Goal: Share content: Share content

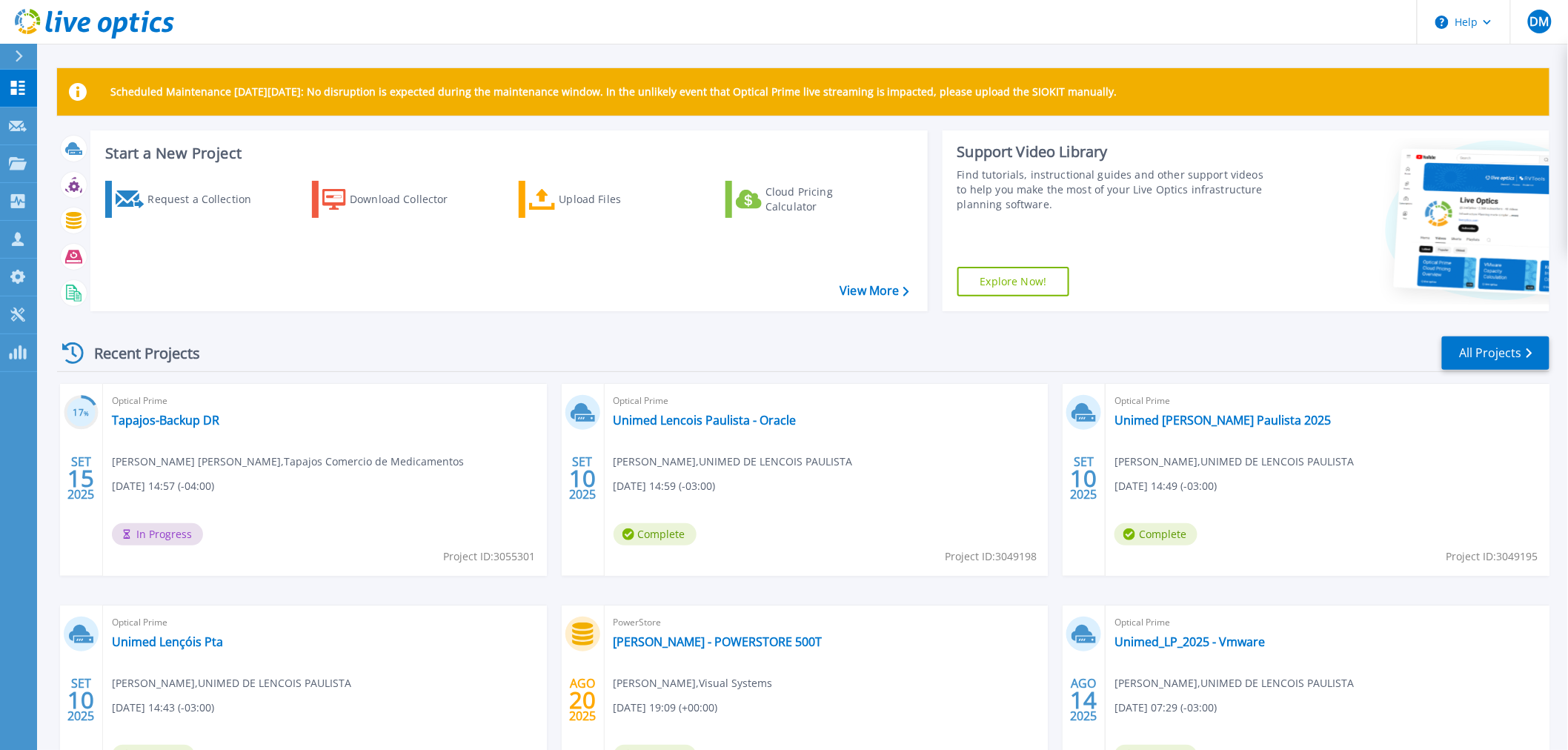
scroll to position [134, 0]
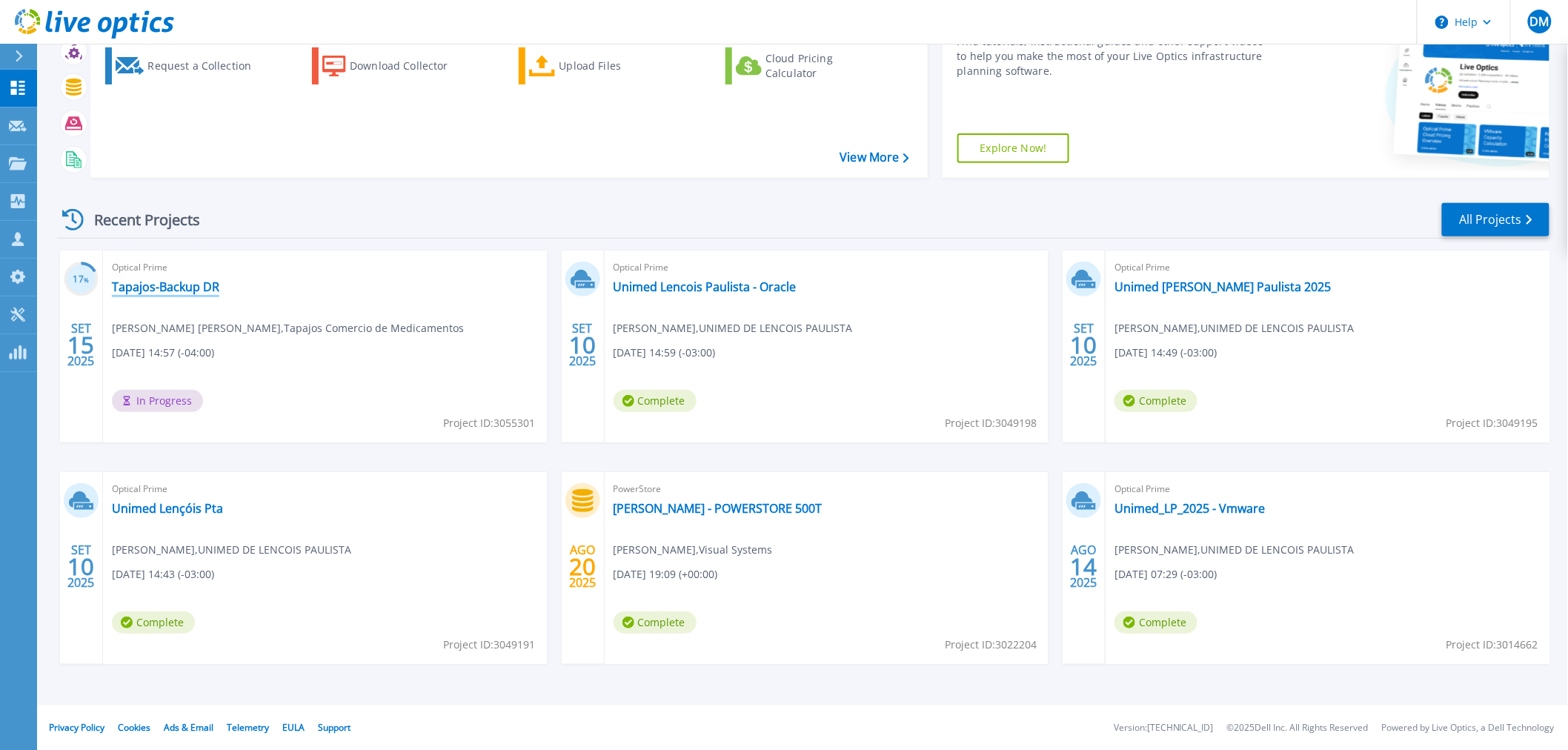
click at [140, 285] on link "Tapajos-Backup DR" at bounding box center [166, 287] width 107 height 15
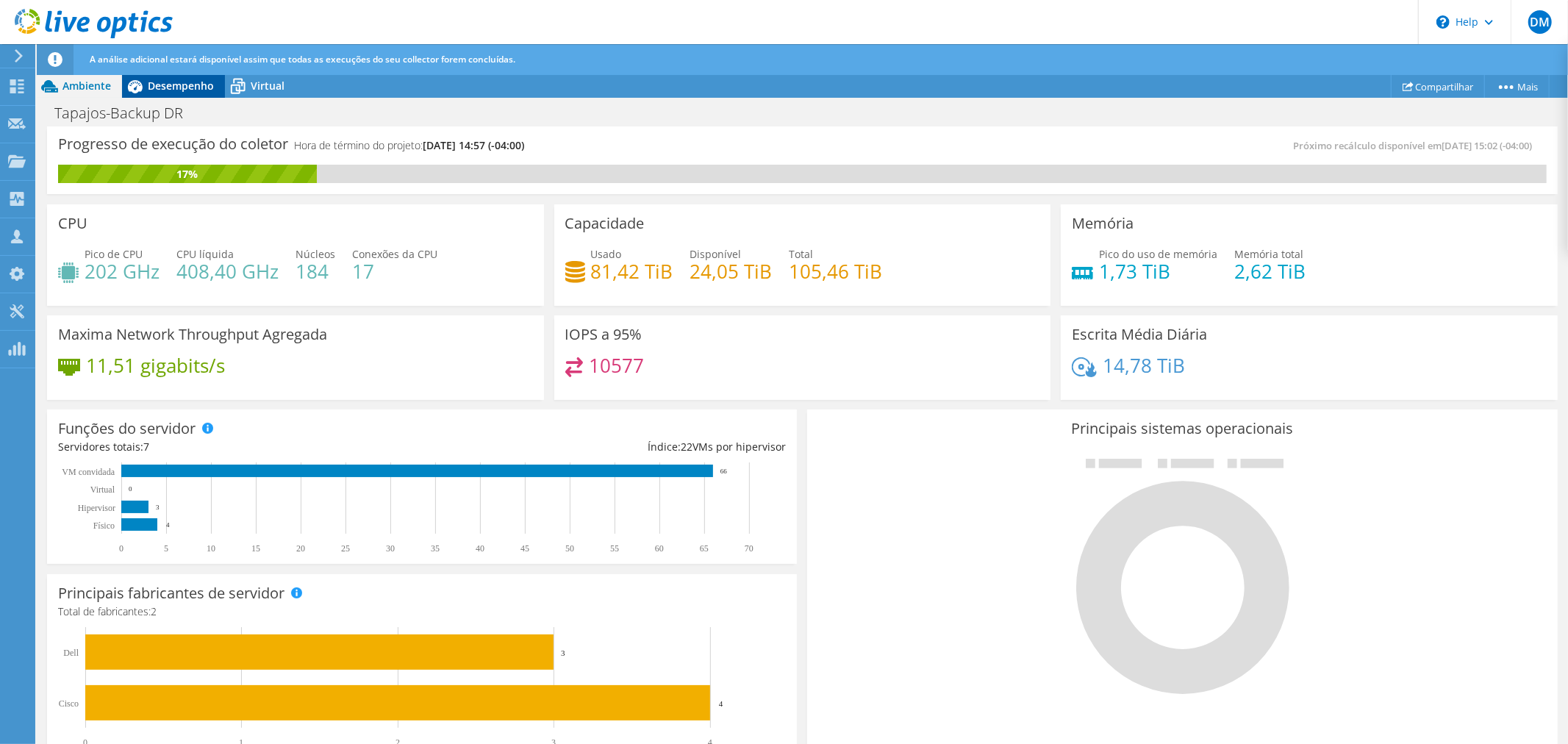
click at [200, 83] on span "Desempenho" at bounding box center [180, 86] width 66 height 14
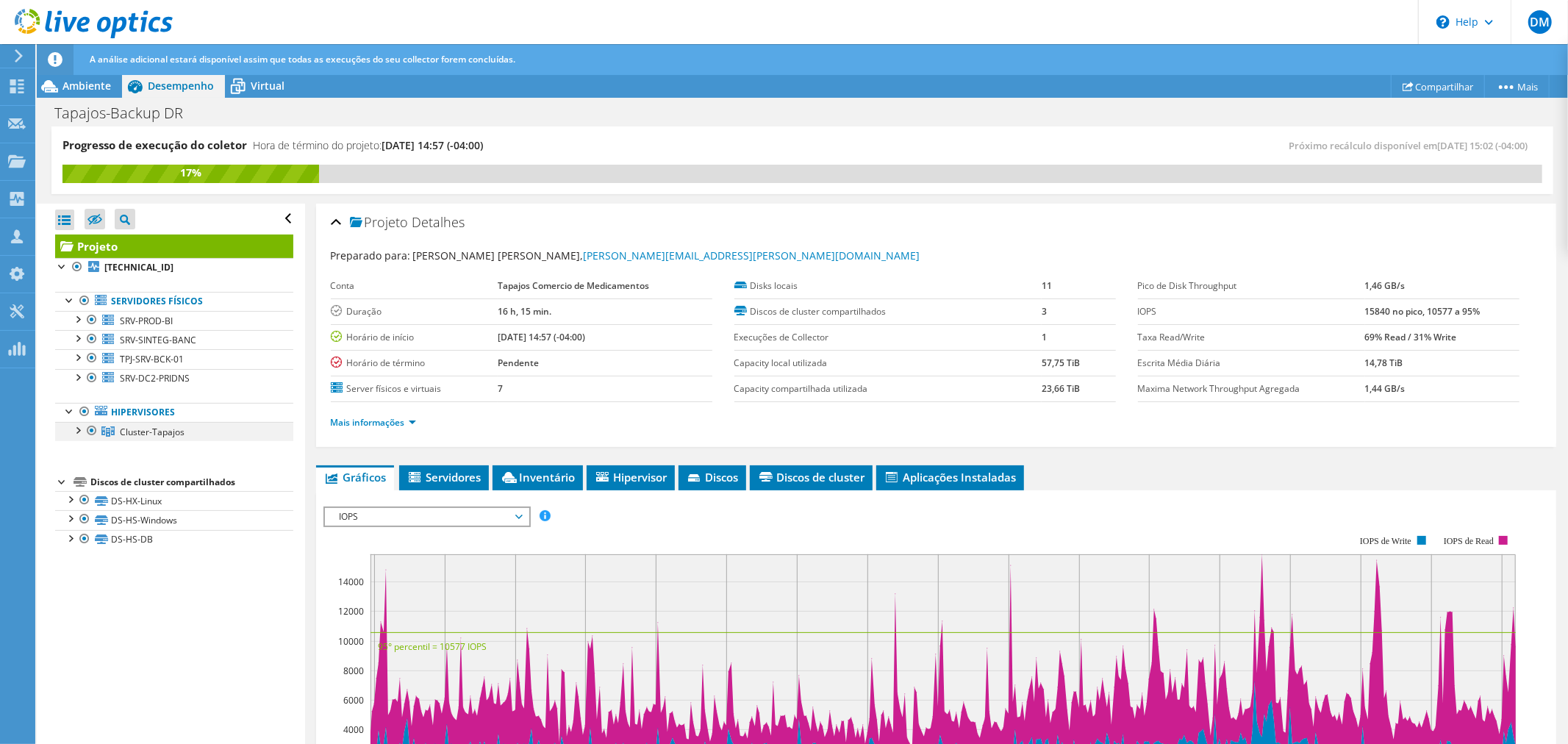
click at [82, 429] on div at bounding box center [77, 429] width 15 height 15
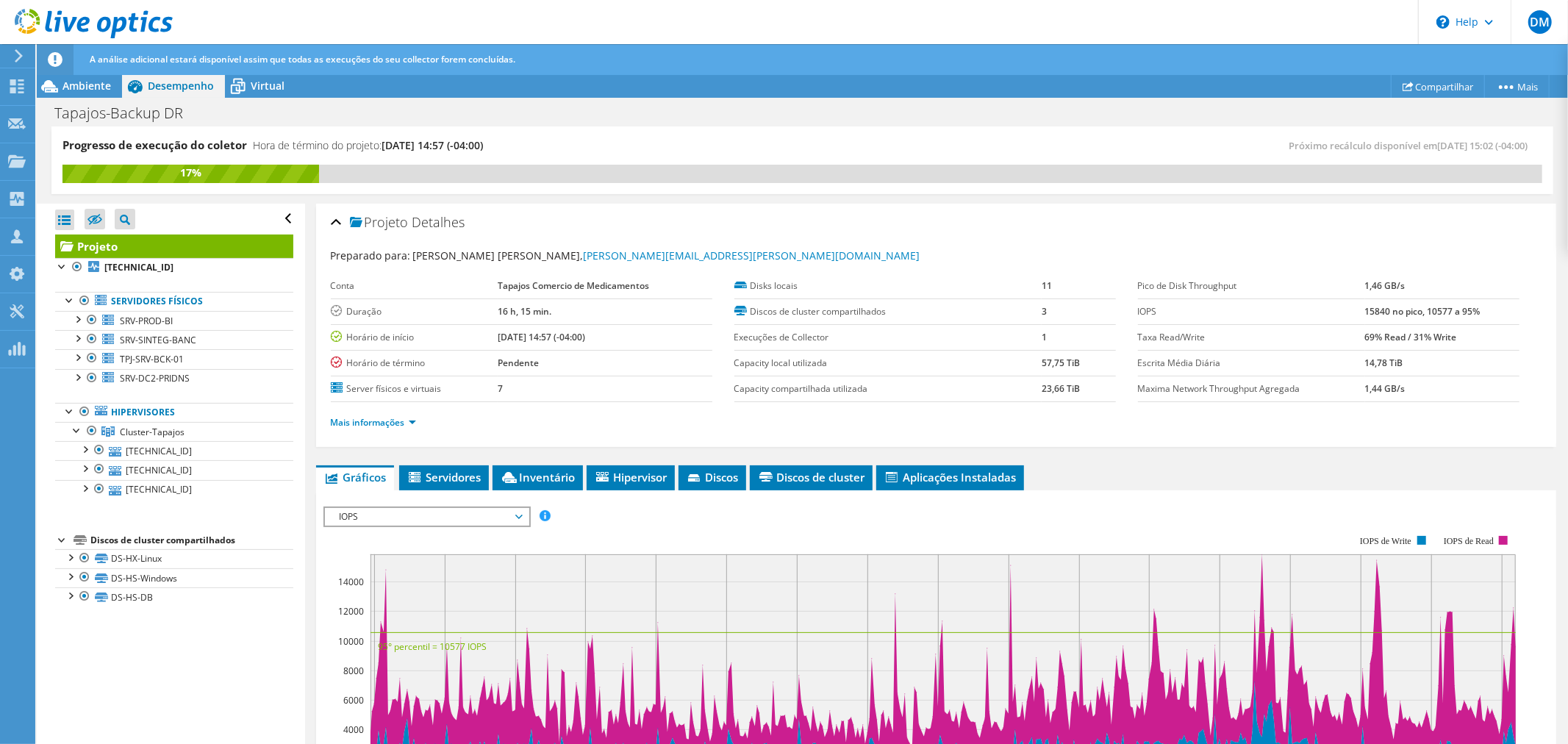
click at [70, 20] on icon at bounding box center [93, 24] width 158 height 31
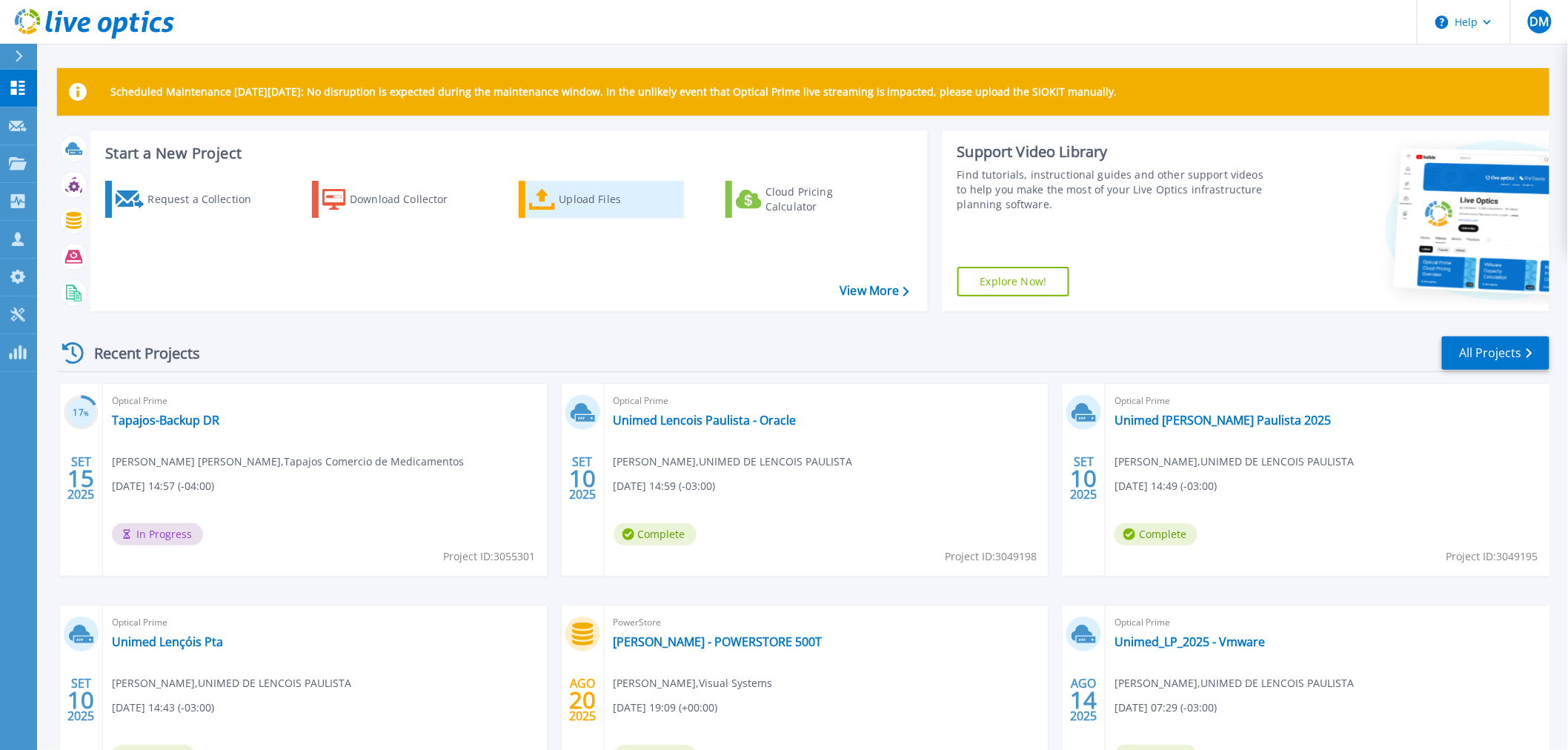
click at [578, 190] on div "Upload Files" at bounding box center [619, 199] width 119 height 30
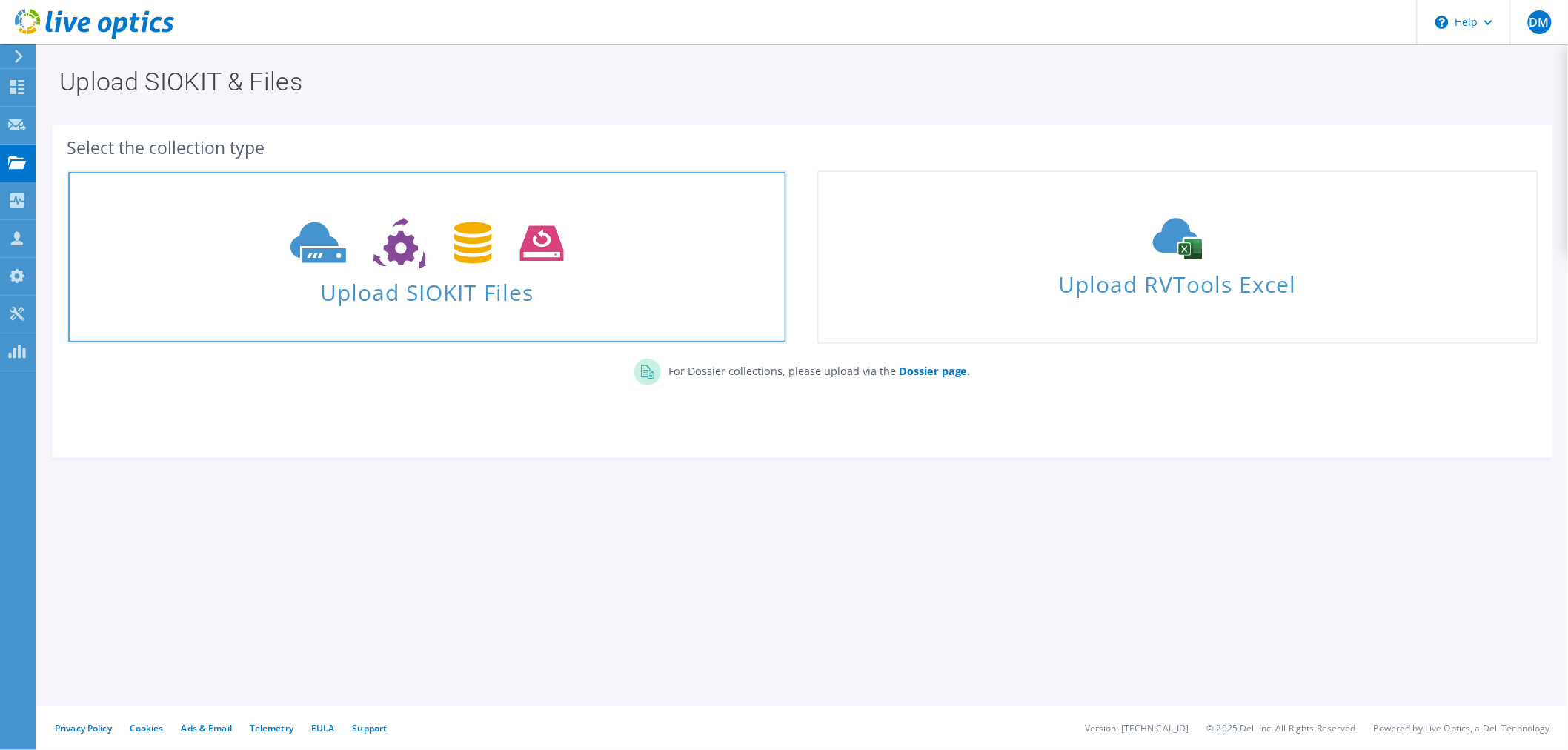
click at [486, 284] on span "Upload SIOKIT Files" at bounding box center [427, 288] width 718 height 32
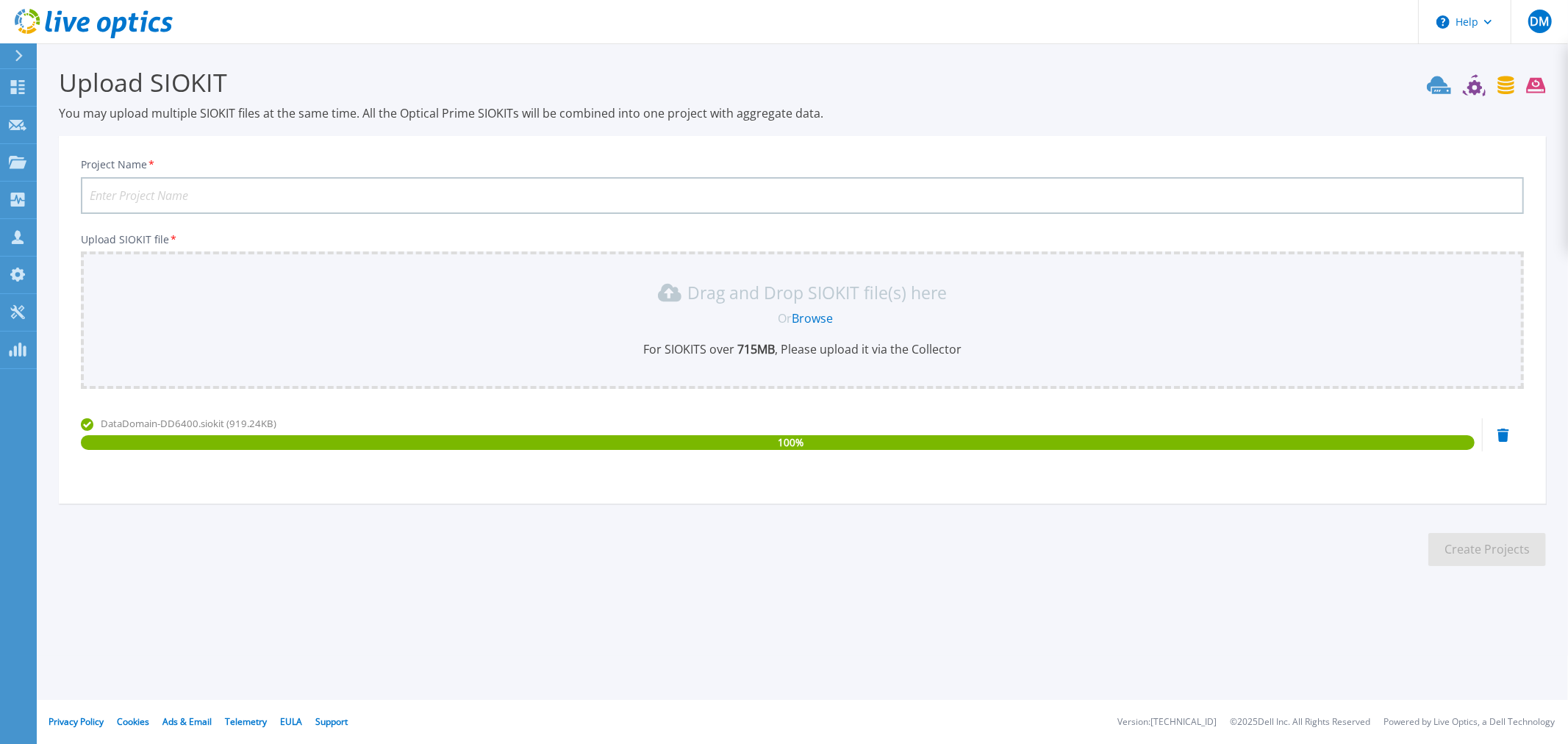
click at [240, 193] on input "Project Name *" at bounding box center [802, 195] width 1443 height 36
type input "Hospital de Base - DD6400"
click at [1473, 545] on button "Create Projects" at bounding box center [1487, 550] width 118 height 33
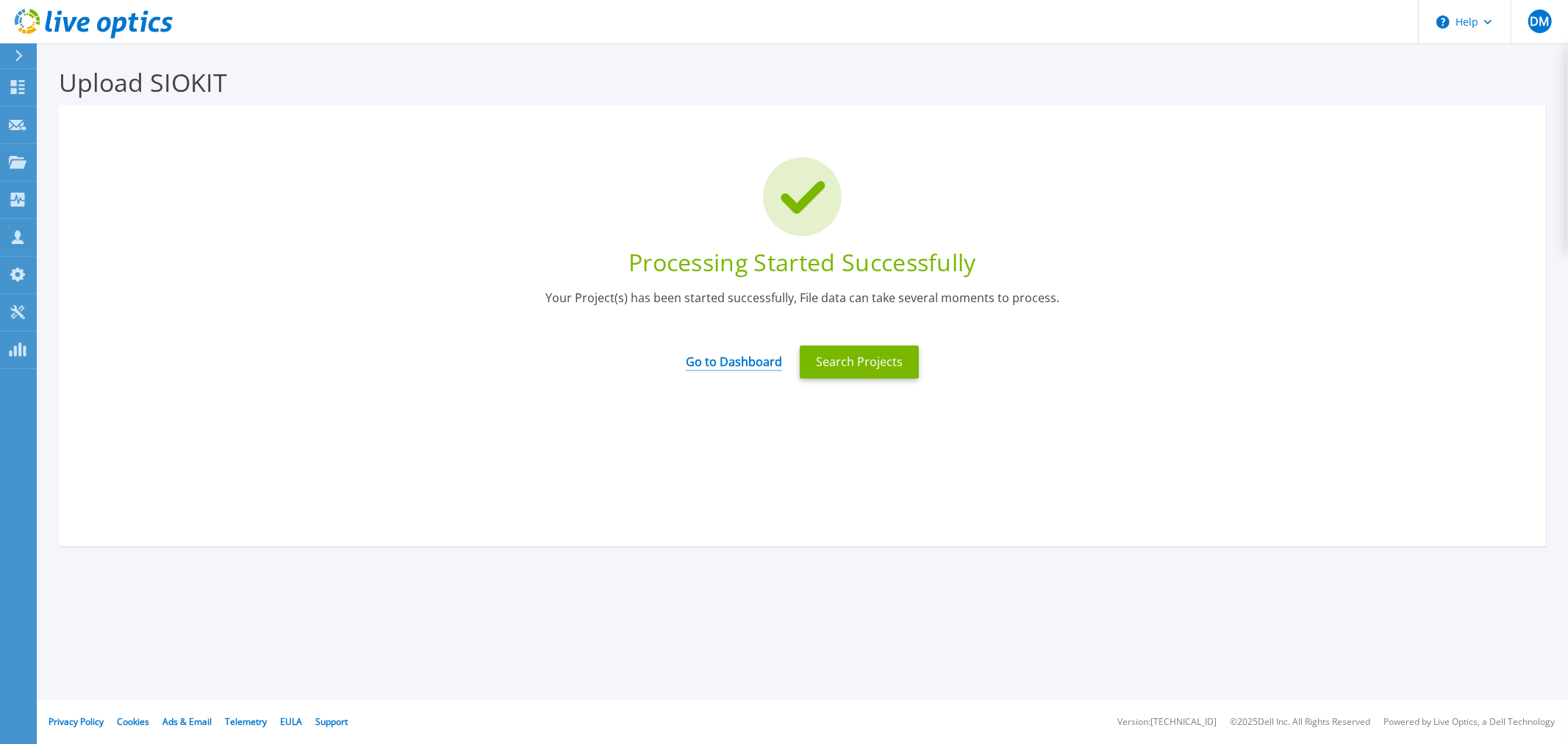
click at [736, 356] on link "Go to Dashboard" at bounding box center [734, 356] width 96 height 29
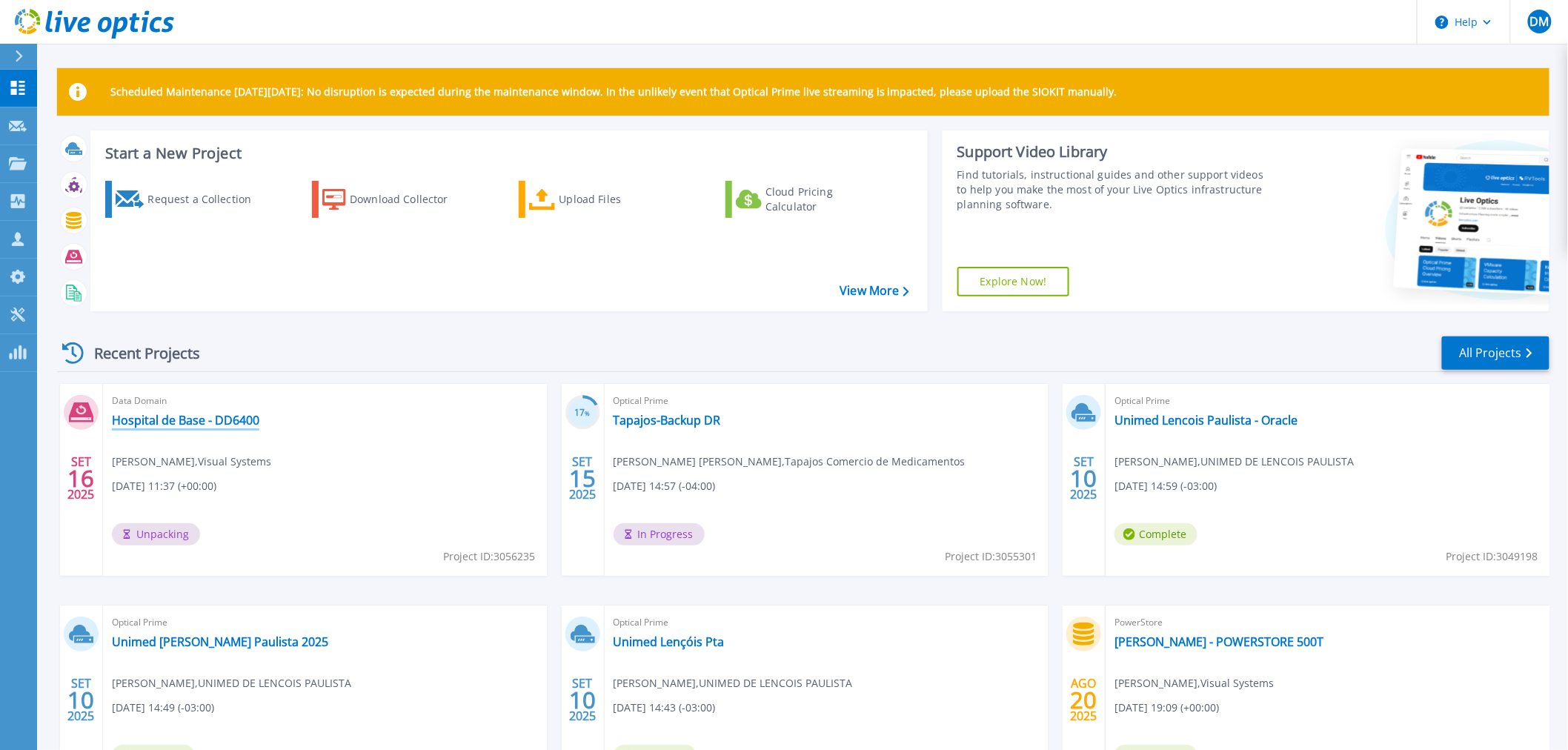
click at [230, 420] on link "Hospital de Base - DD6400" at bounding box center [185, 420] width 148 height 15
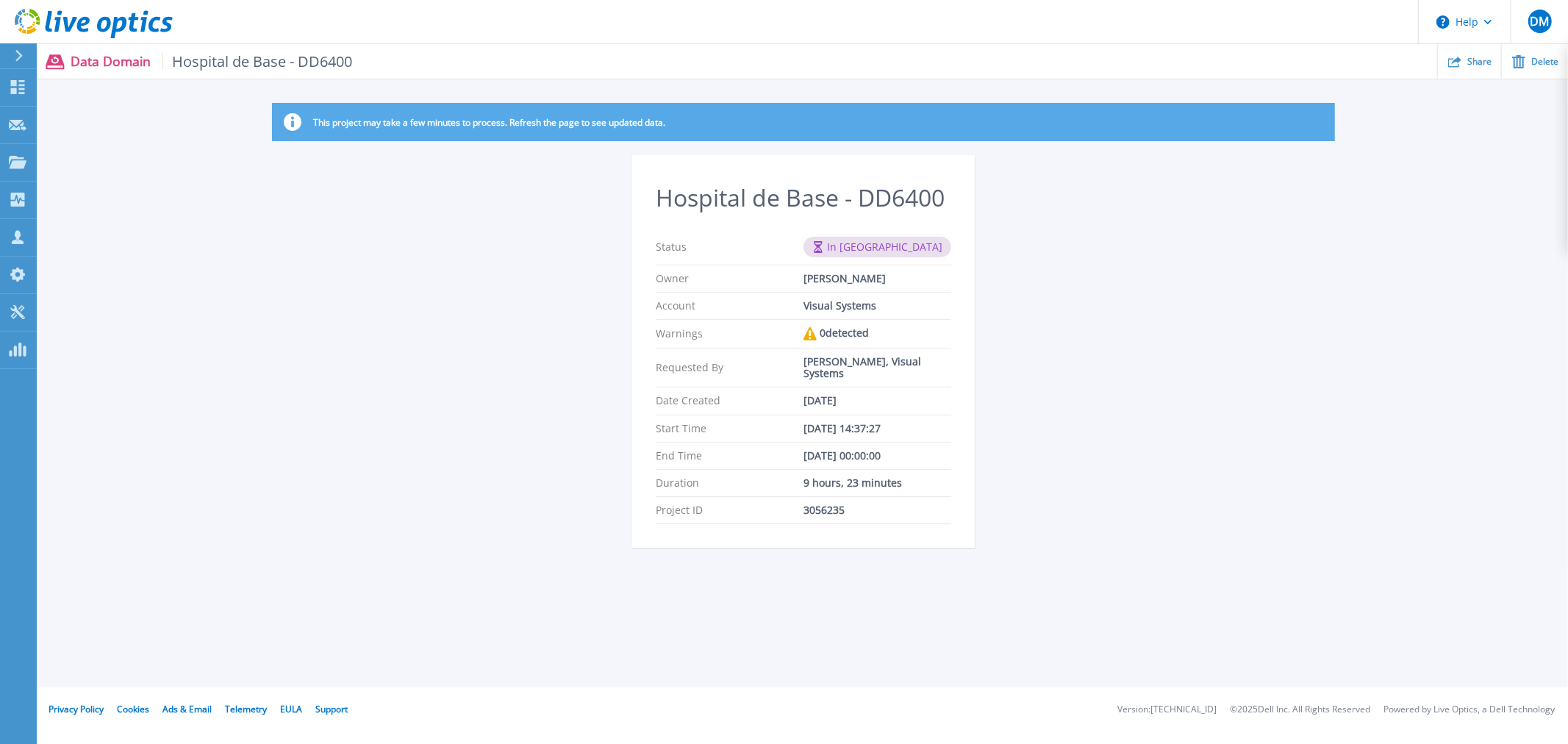
click at [146, 24] on icon at bounding box center [93, 24] width 158 height 31
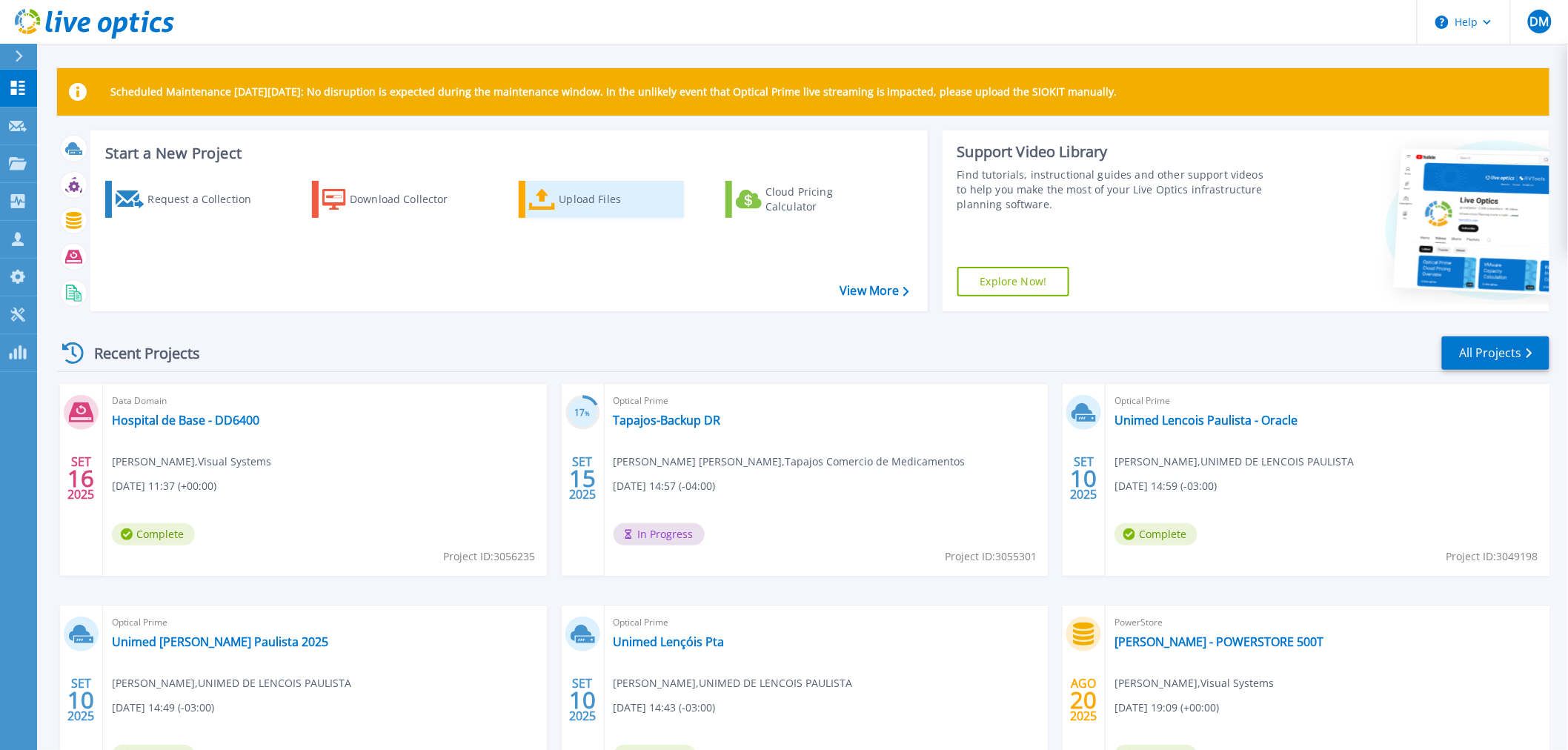
click at [612, 204] on div "Upload Files" at bounding box center [619, 199] width 119 height 30
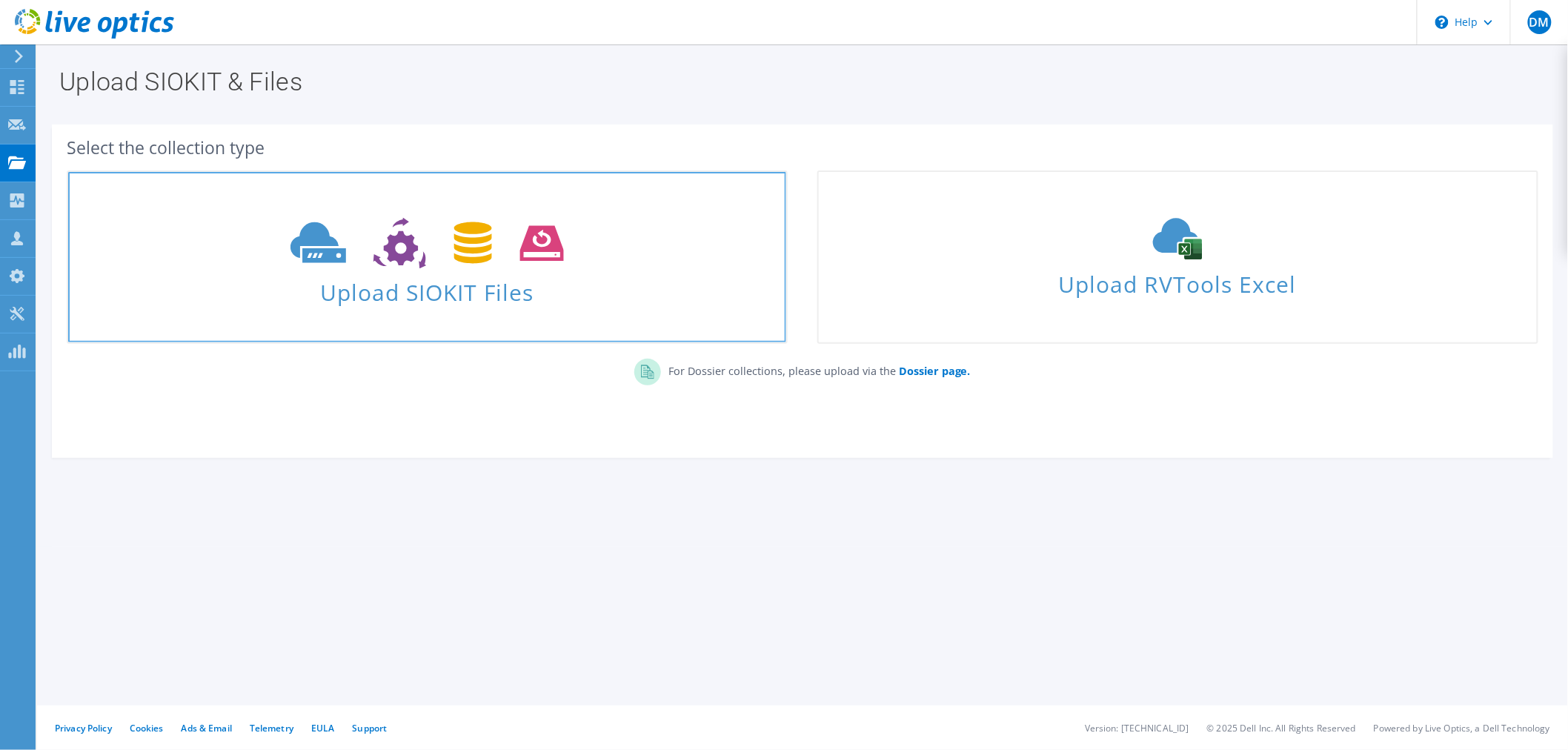
click at [468, 278] on span "Upload SIOKIT Files" at bounding box center [427, 288] width 718 height 32
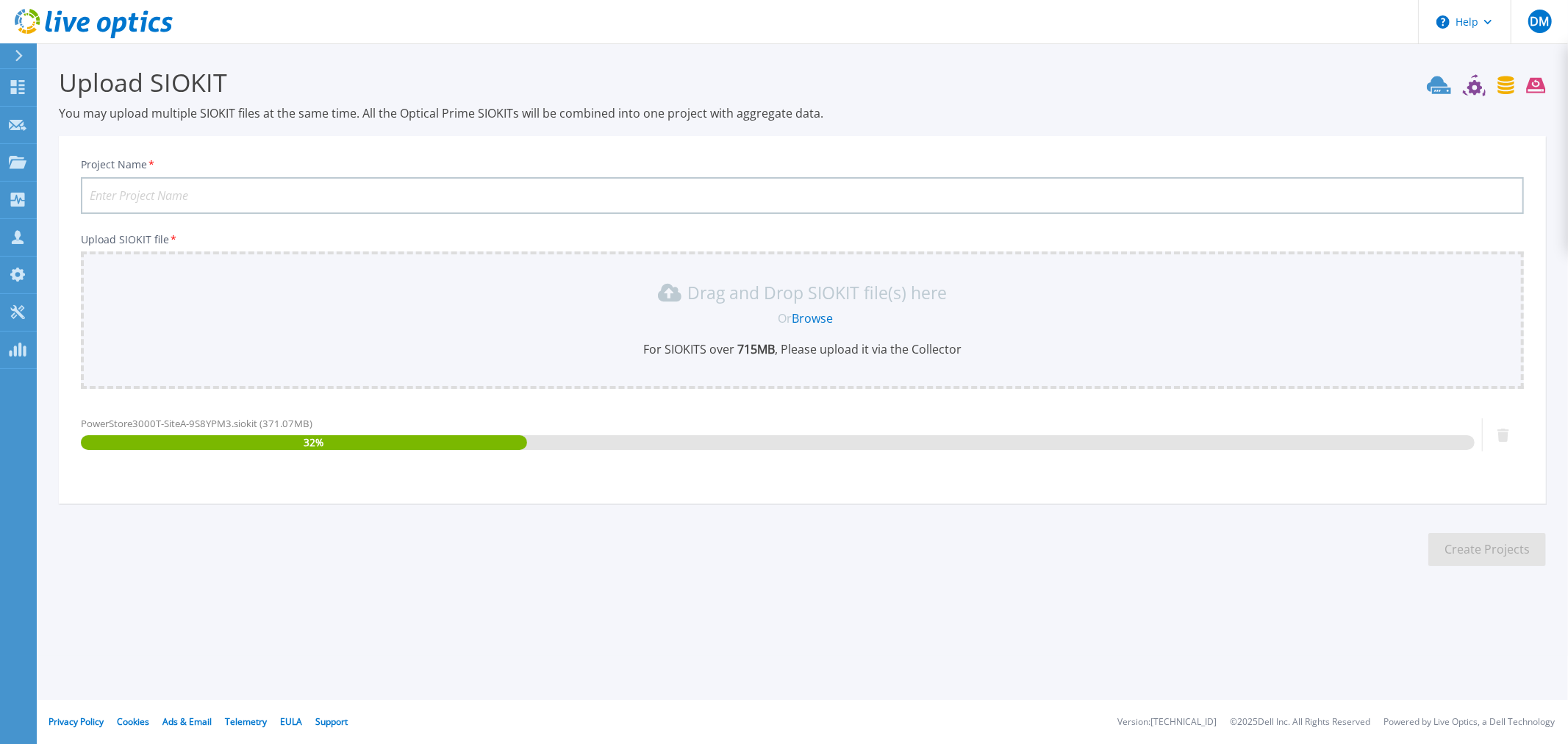
click at [243, 185] on input "Project Name *" at bounding box center [802, 195] width 1443 height 36
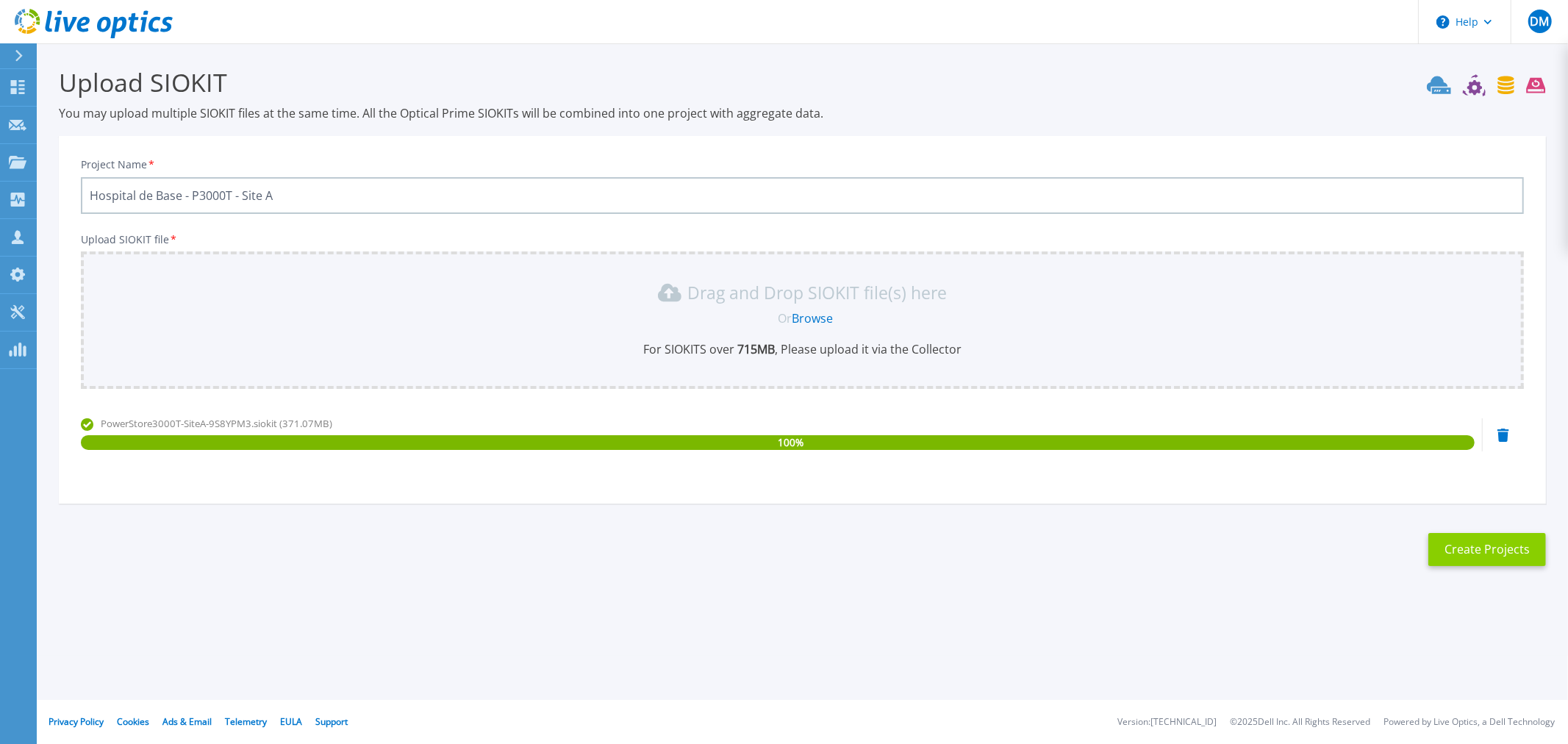
type input "Hospital de Base - P3000T - Site A"
click at [1506, 545] on button "Create Projects" at bounding box center [1487, 550] width 118 height 33
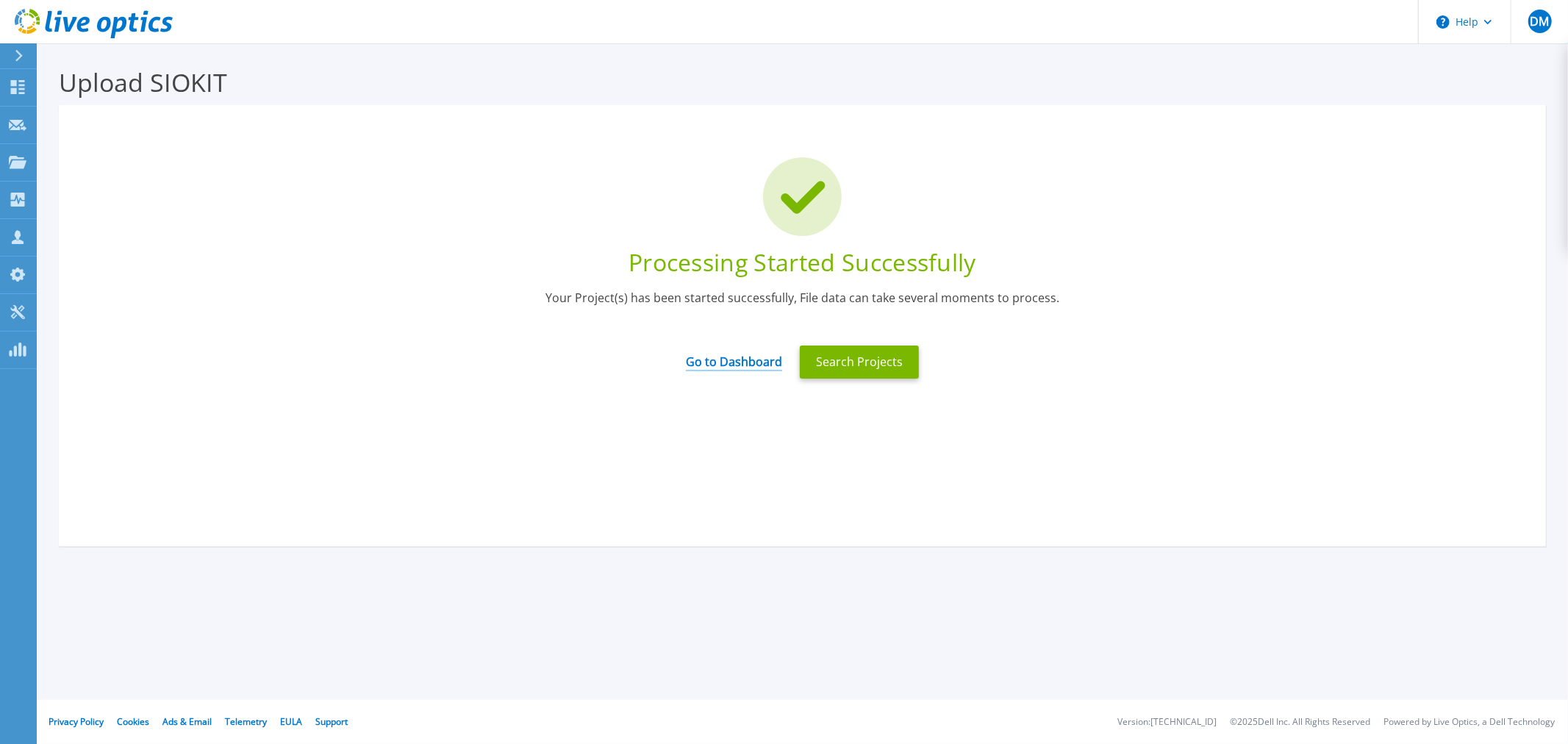
click at [726, 365] on link "Go to Dashboard" at bounding box center [734, 356] width 96 height 29
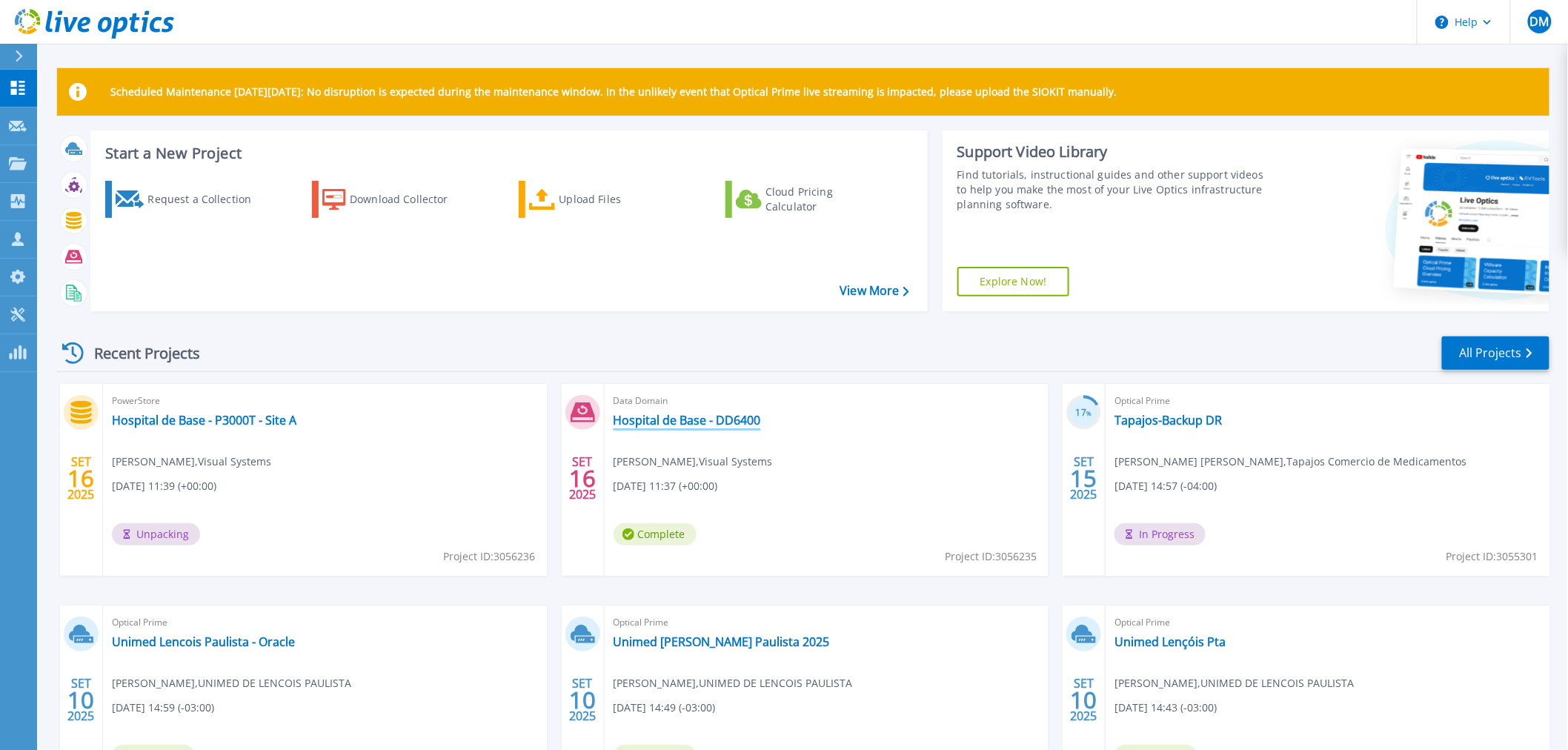
click at [717, 423] on link "Hospital de Base - DD6400" at bounding box center [687, 420] width 148 height 15
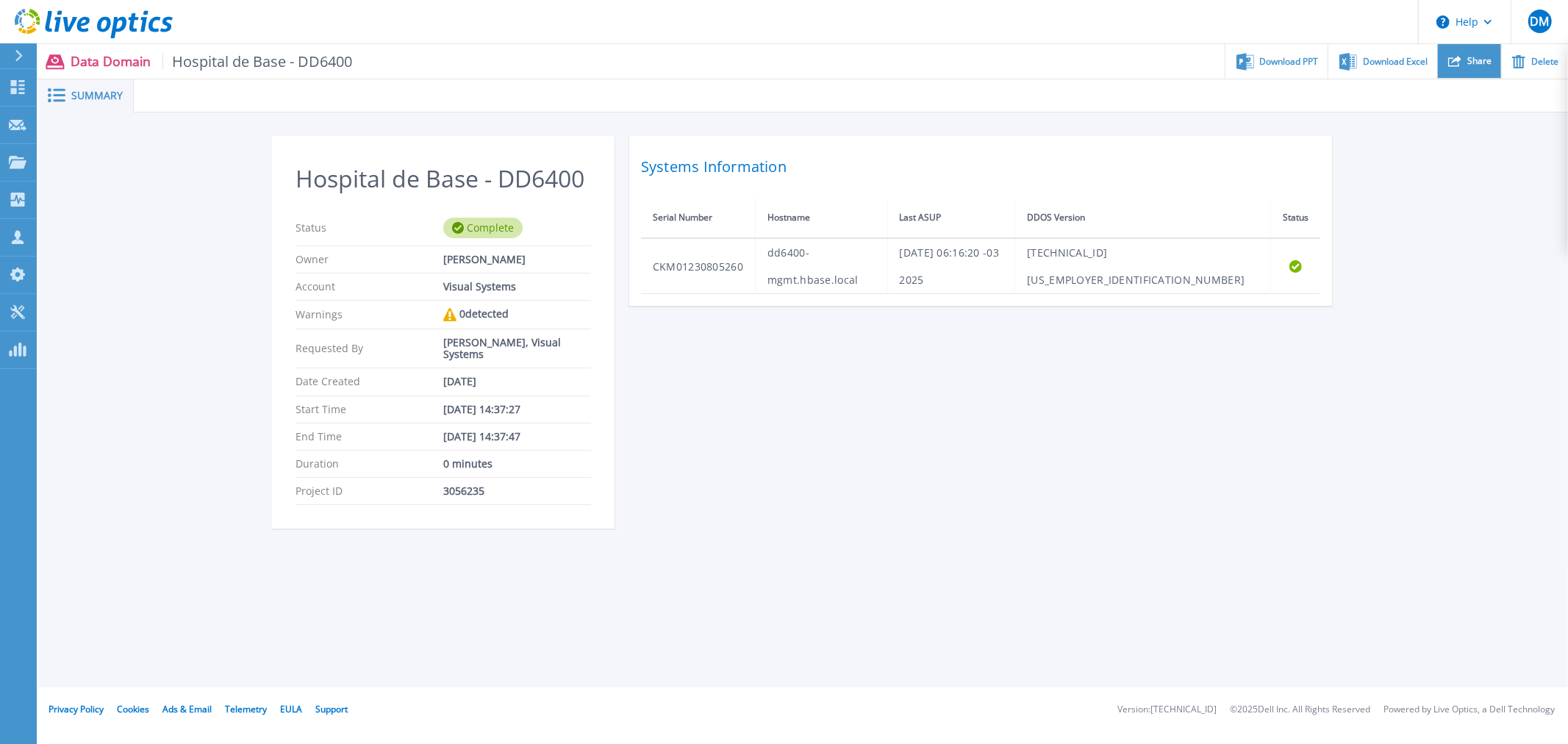
click at [1479, 48] on div "Share" at bounding box center [1470, 61] width 63 height 34
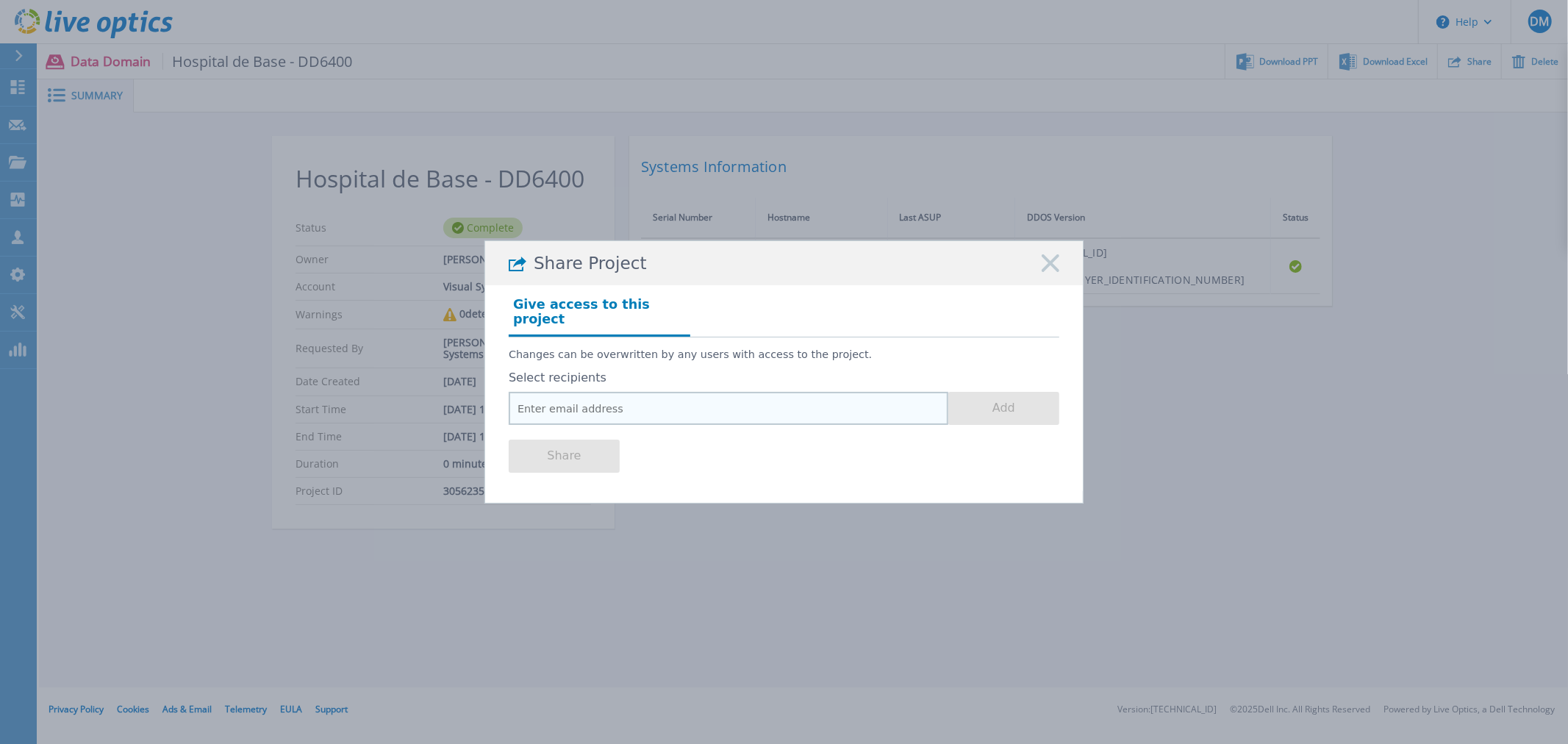
click at [579, 398] on input "email" at bounding box center [728, 408] width 440 height 33
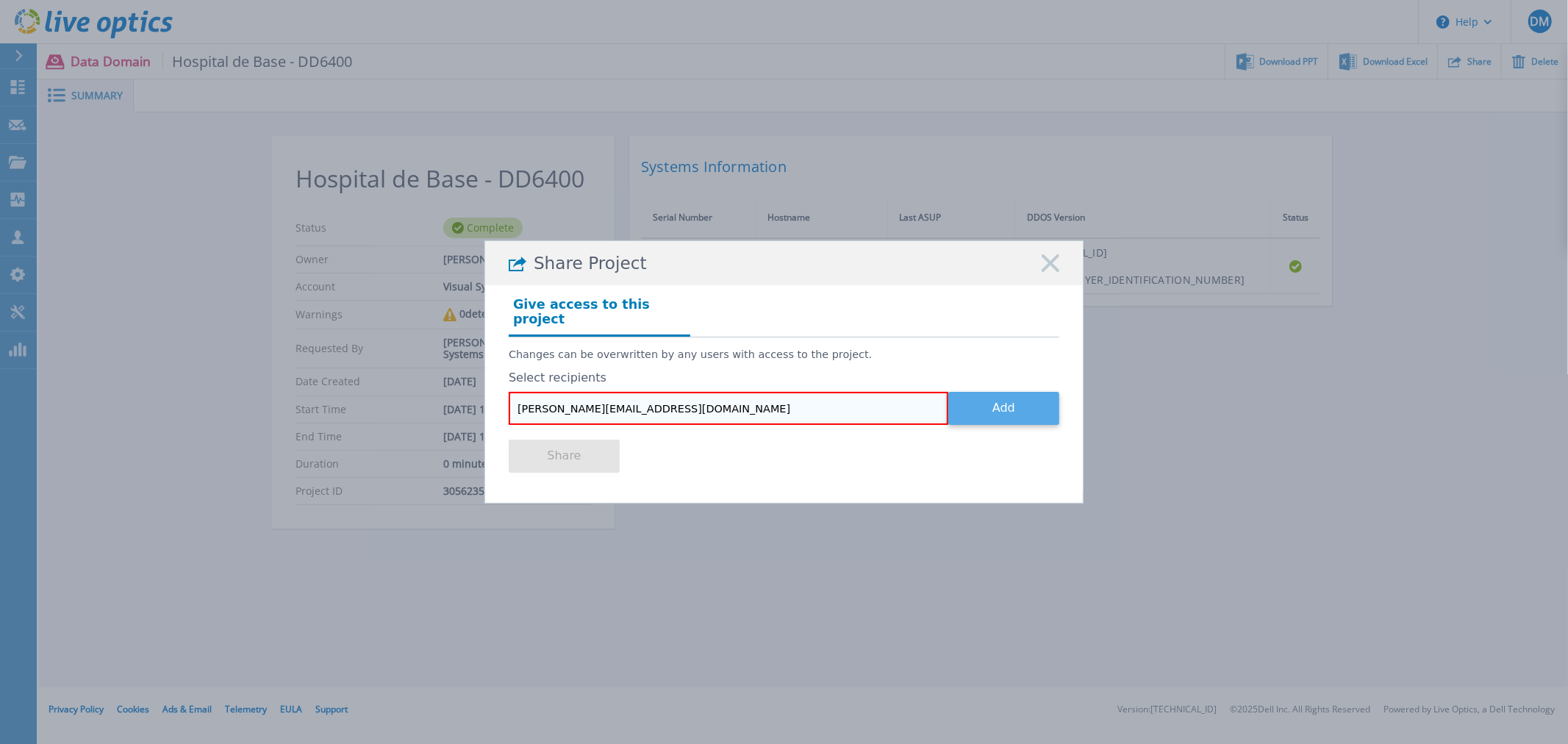
type input "[PERSON_NAME][EMAIL_ADDRESS][DOMAIN_NAME]"
click at [1028, 405] on button "Add" at bounding box center [1003, 408] width 111 height 33
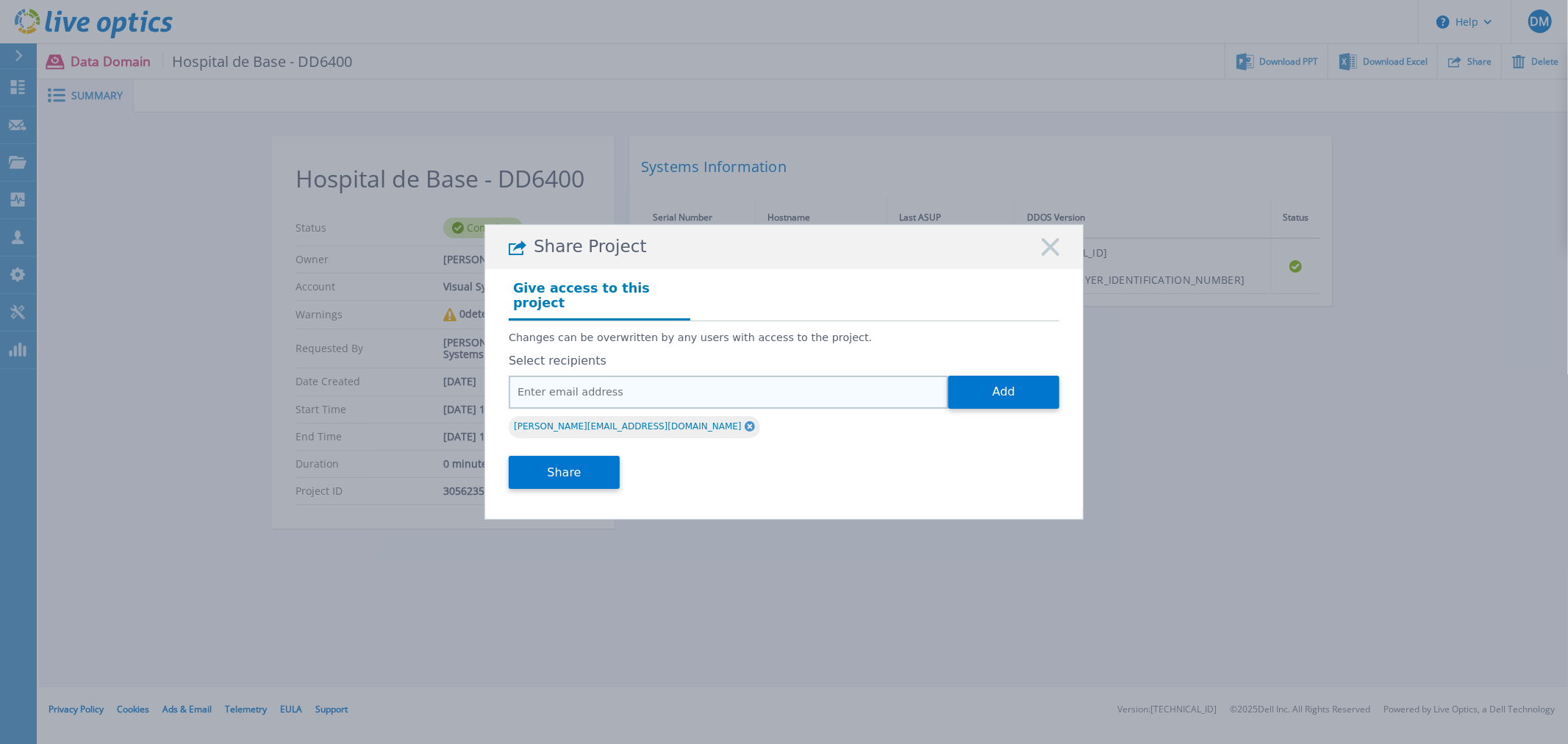
click at [672, 384] on input "email" at bounding box center [728, 393] width 440 height 33
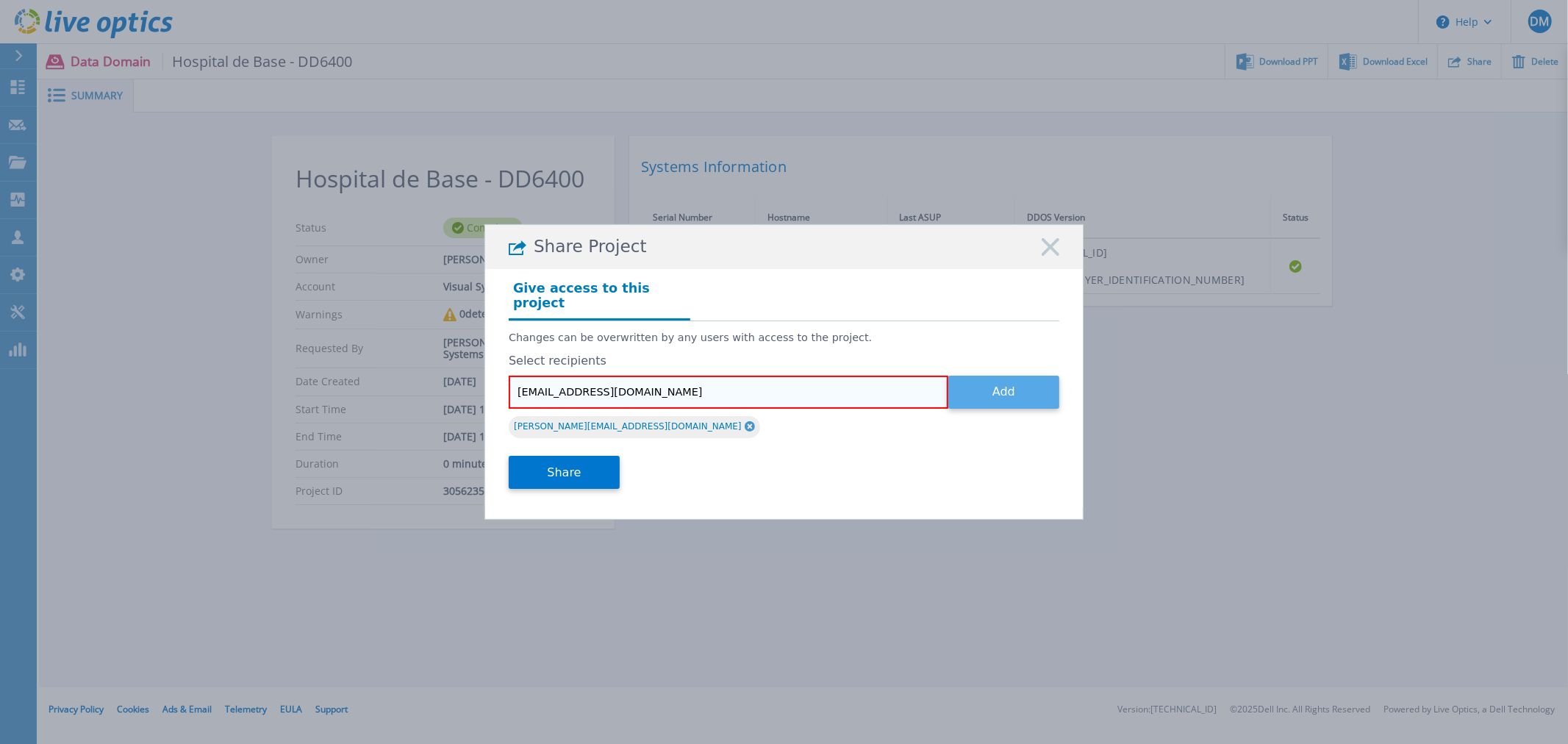
type input "[EMAIL_ADDRESS][DOMAIN_NAME]"
click at [1027, 377] on button "Add" at bounding box center [1003, 393] width 111 height 33
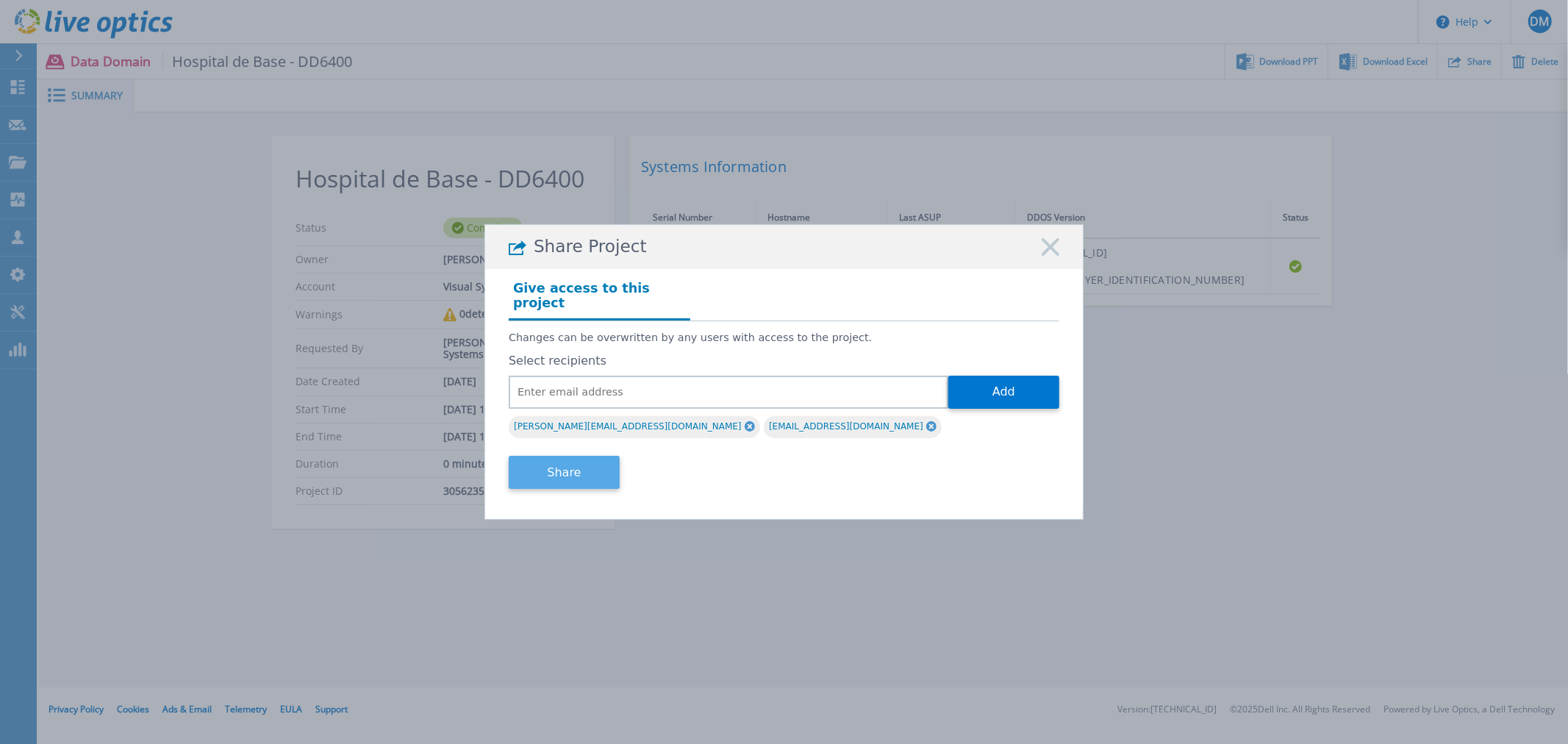
click at [585, 467] on button "Share" at bounding box center [564, 472] width 111 height 33
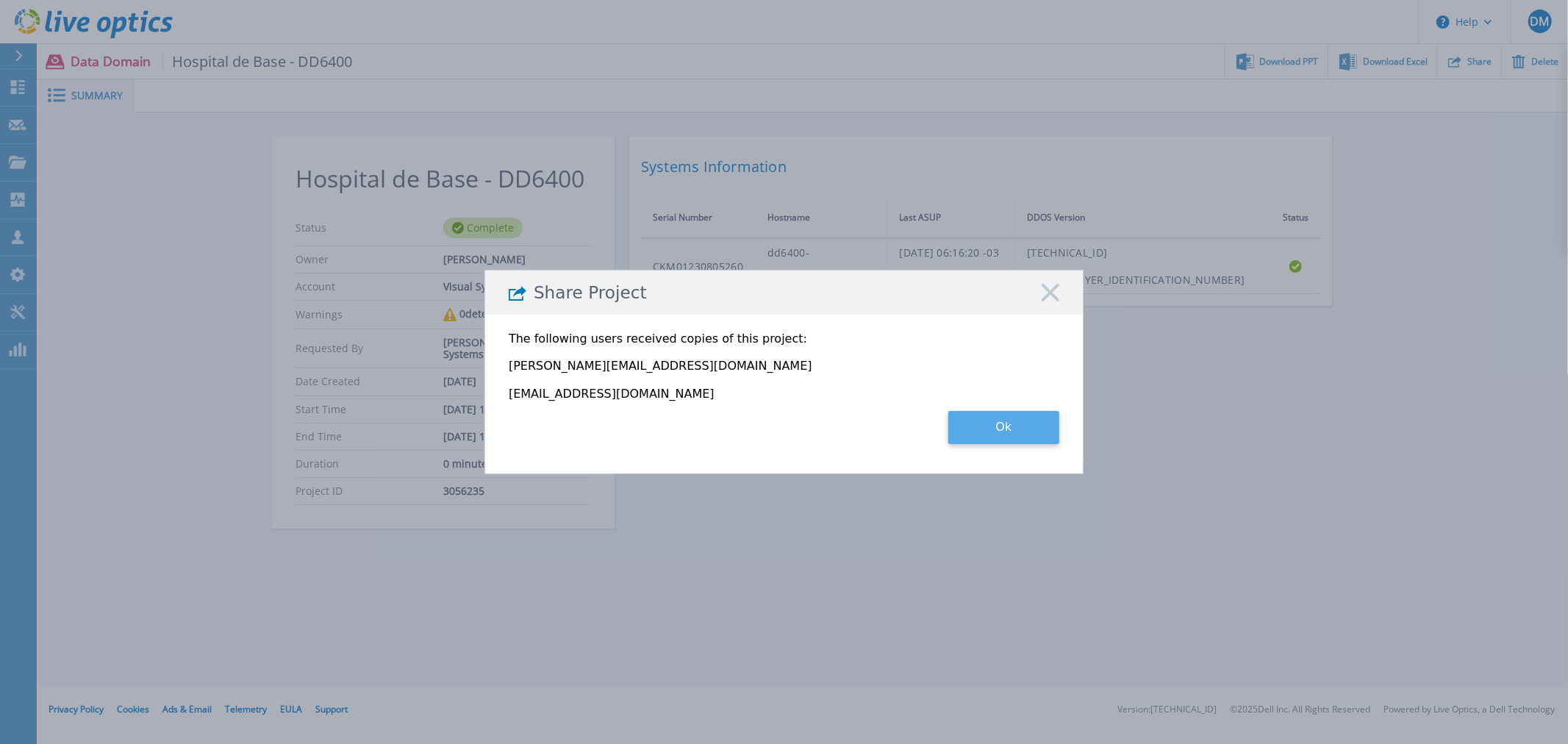
click at [984, 431] on button "Ok" at bounding box center [1003, 428] width 111 height 33
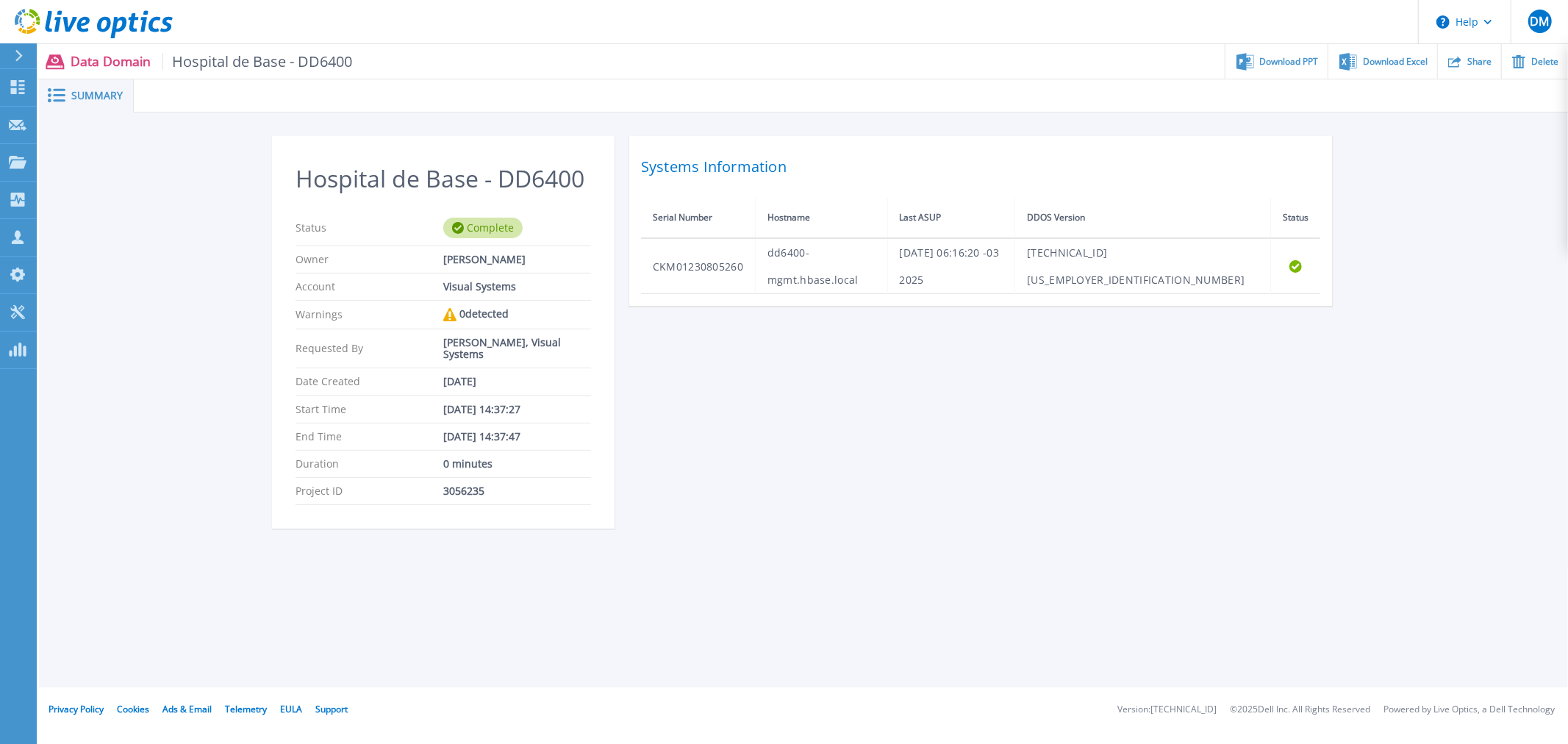
click at [147, 30] on icon at bounding box center [93, 24] width 158 height 31
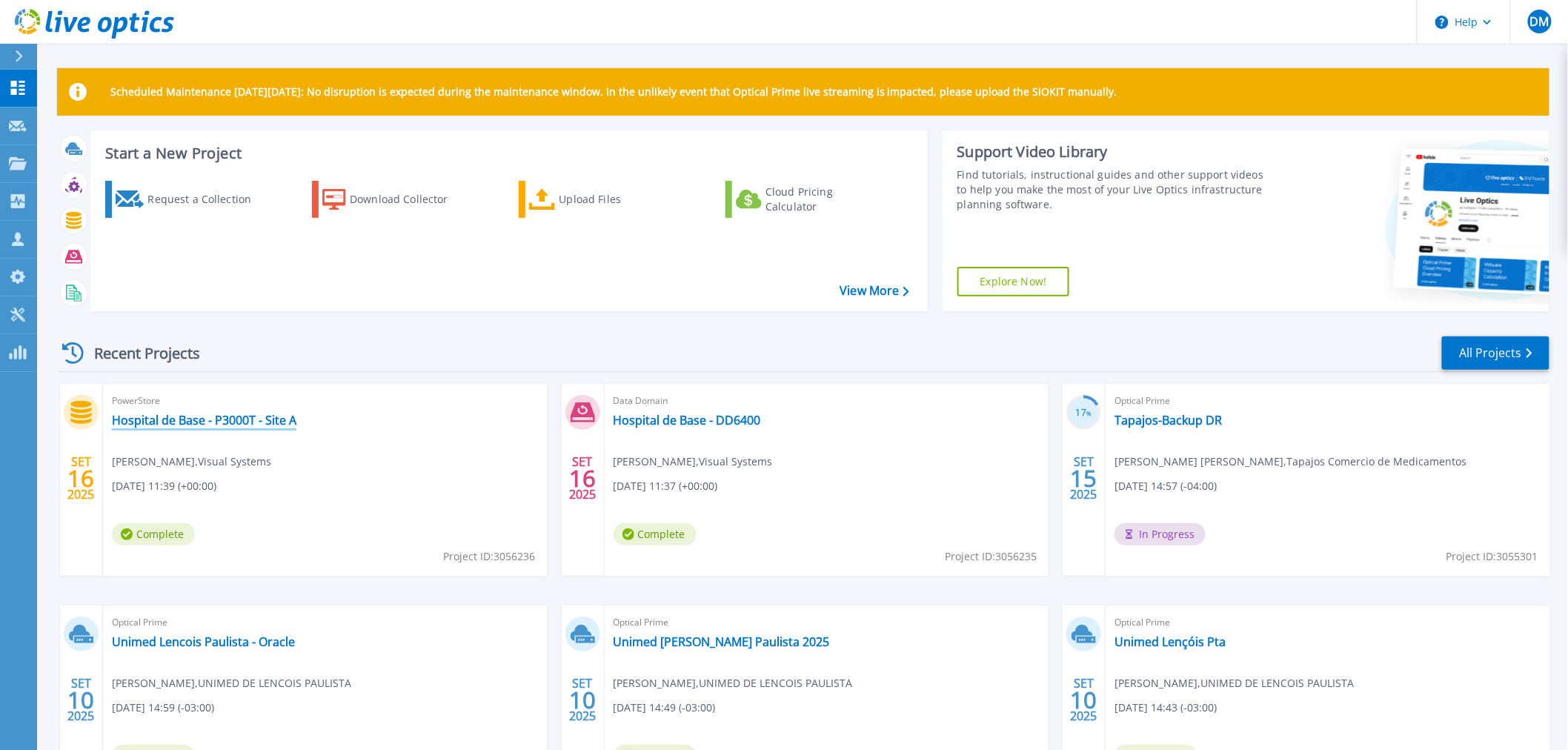
click at [257, 425] on link "Hospital de Base - P3000T - Site A" at bounding box center [204, 420] width 184 height 15
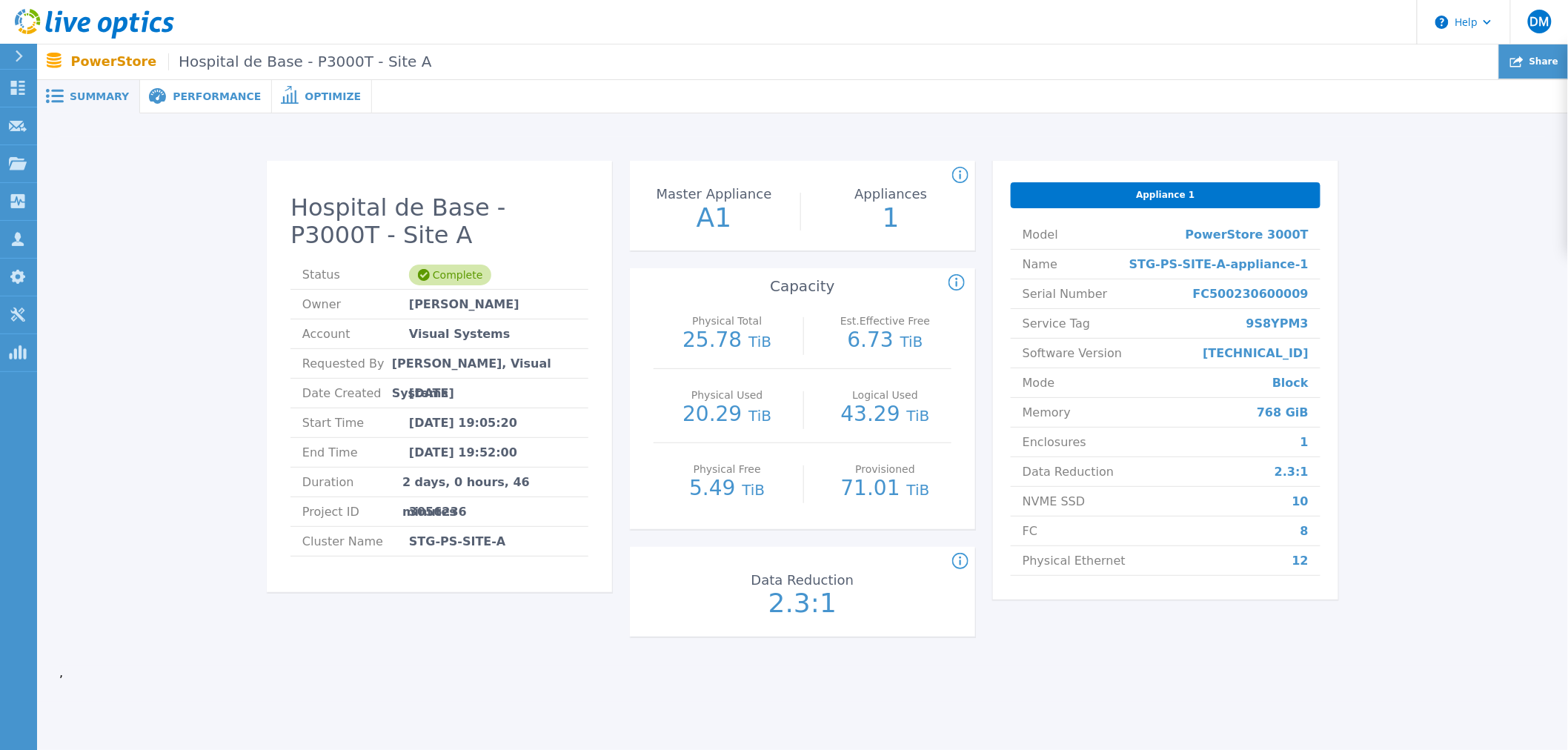
click at [1524, 60] on icon at bounding box center [1516, 62] width 13 height 11
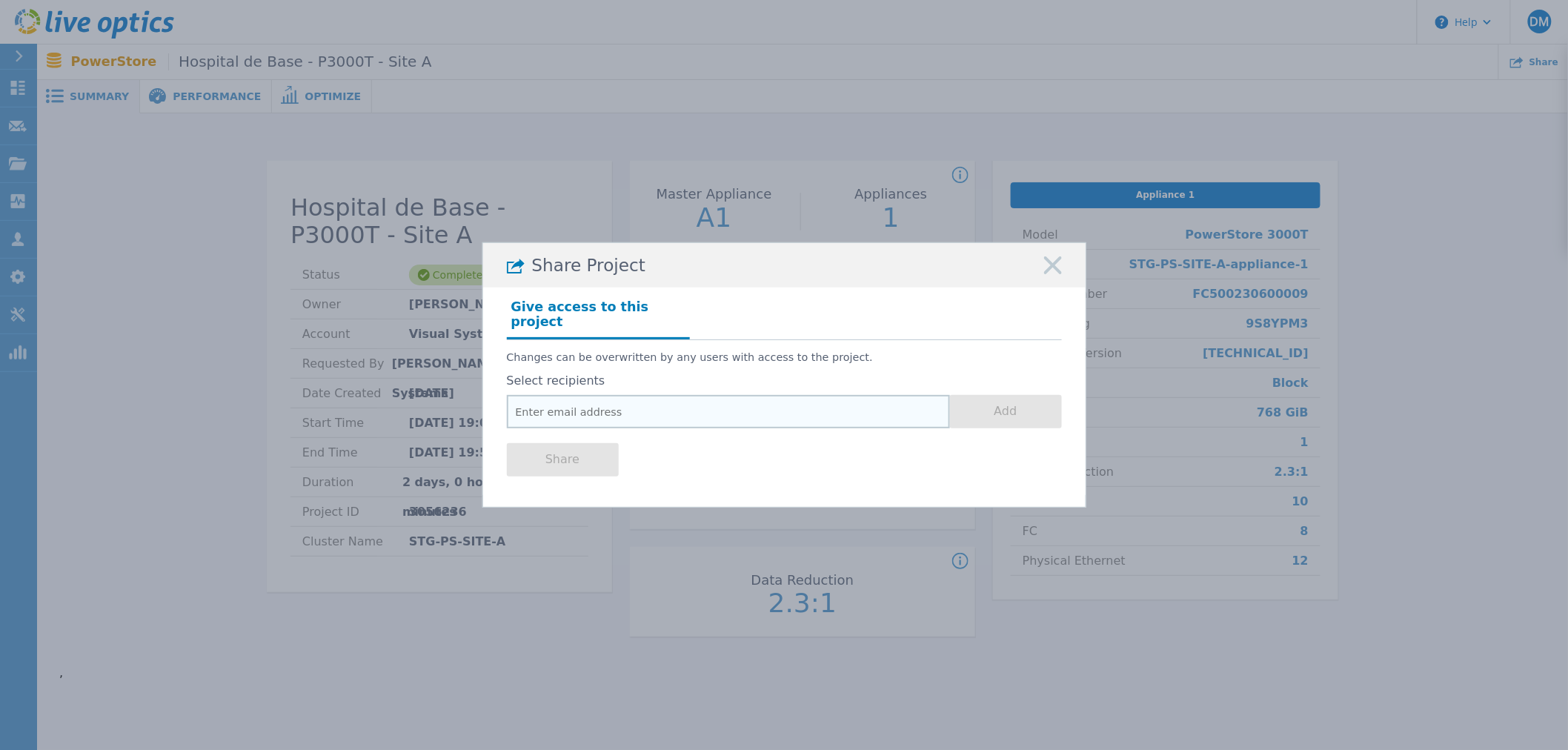
click at [628, 411] on input "email" at bounding box center [728, 412] width 443 height 34
type input "m"
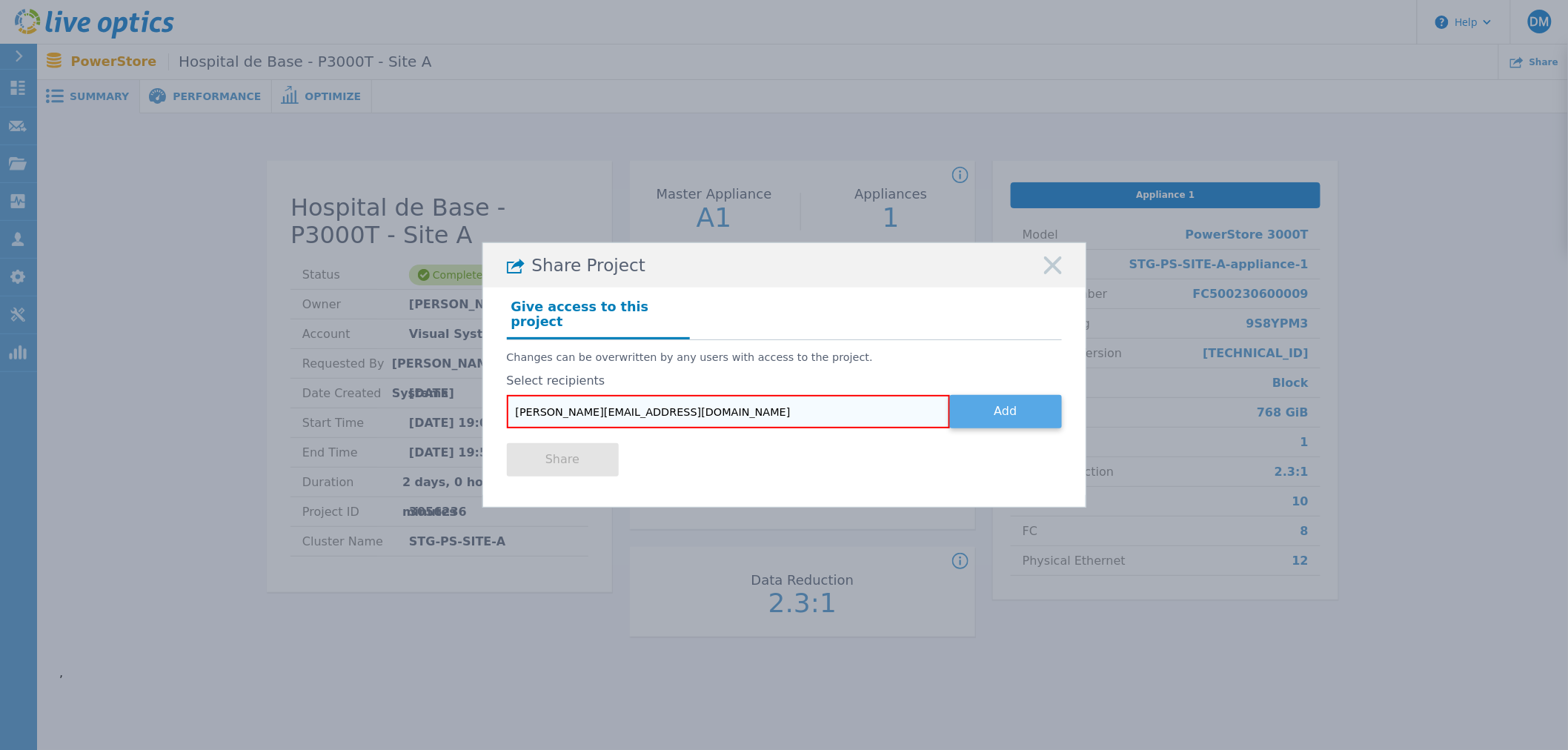
type input "guilherme.correa@visualsystems.com.br"
click at [981, 404] on button "Add" at bounding box center [1006, 412] width 112 height 34
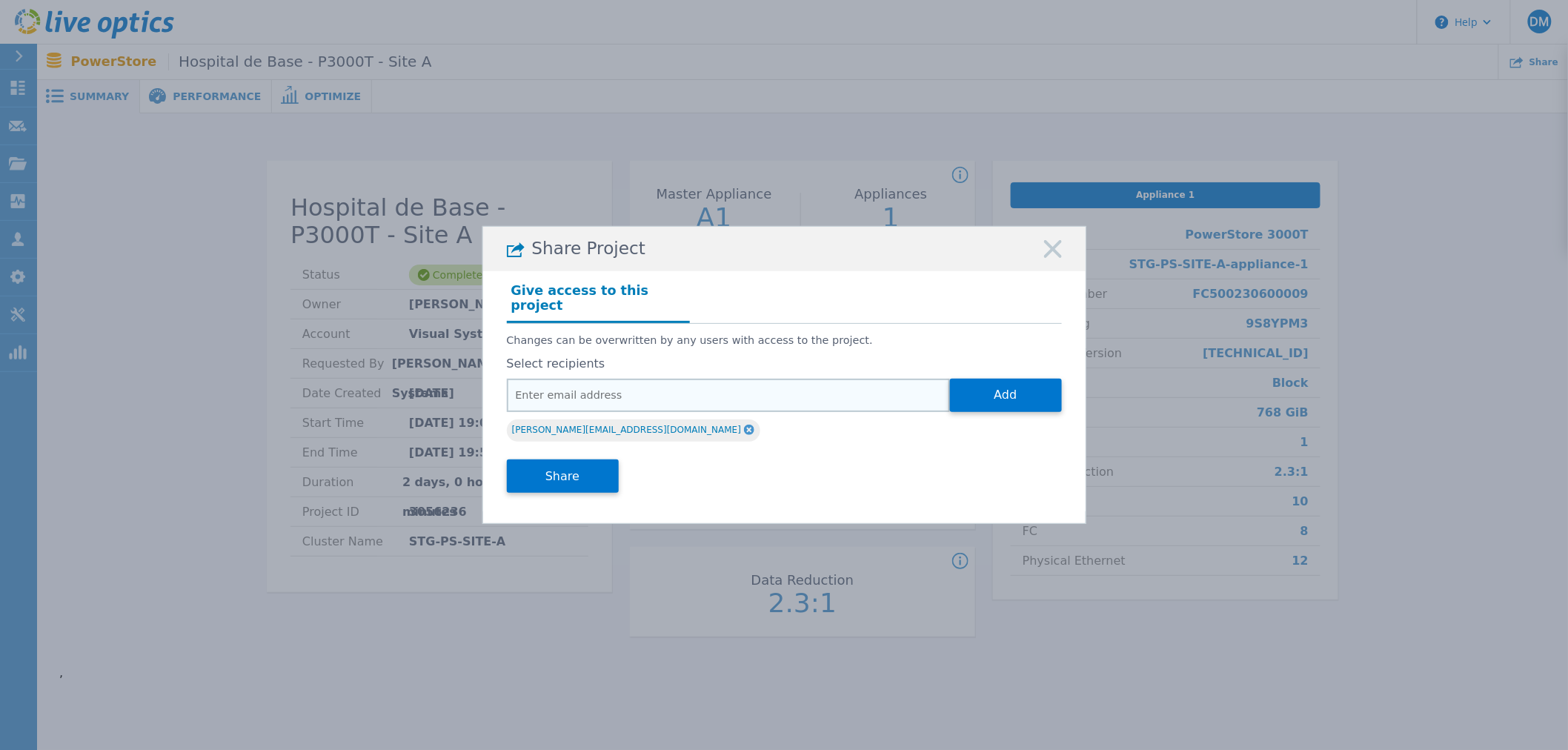
click at [663, 383] on input "email" at bounding box center [728, 396] width 443 height 34
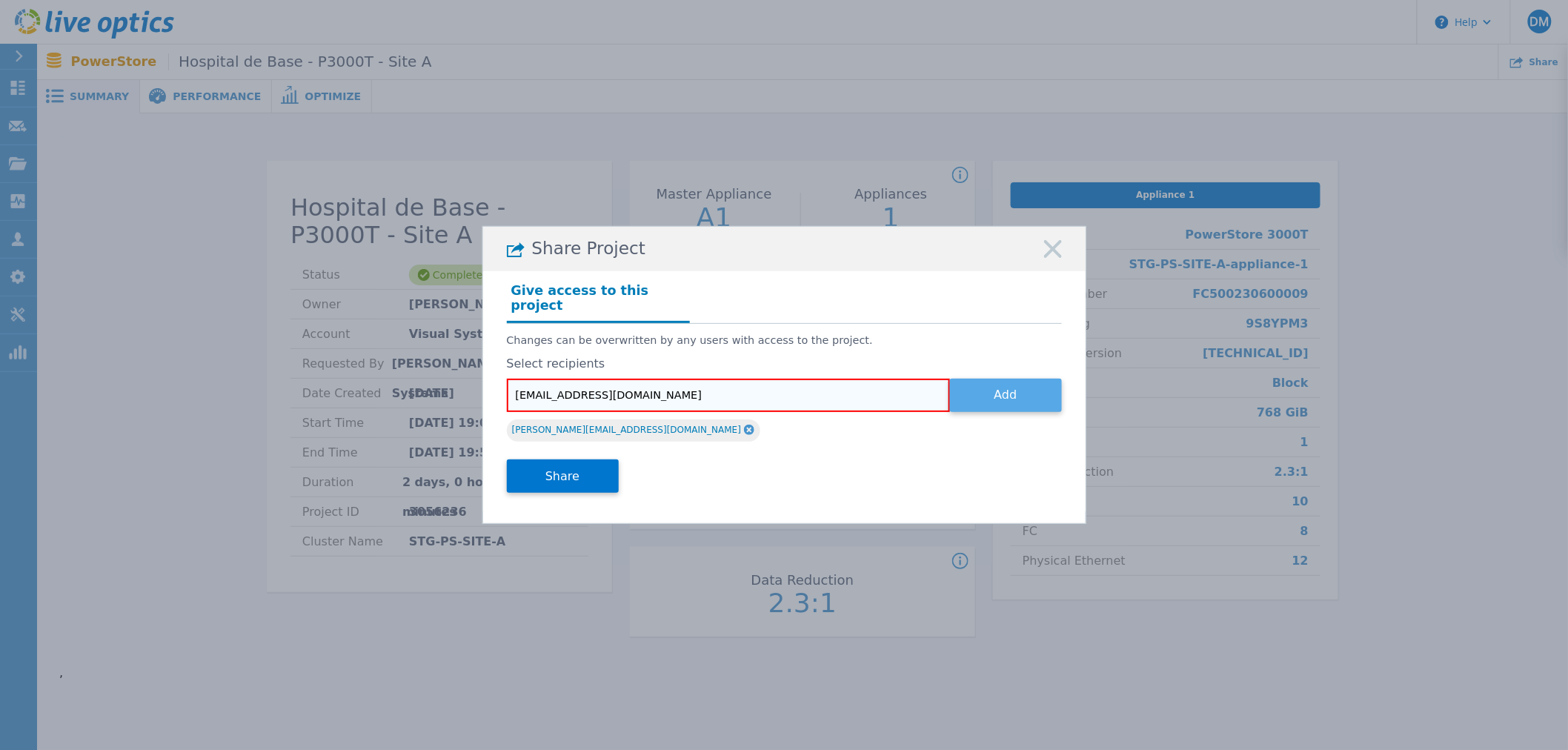
type input "marcos@visualsystems.com.br"
click at [1002, 389] on button "Add" at bounding box center [1006, 396] width 112 height 34
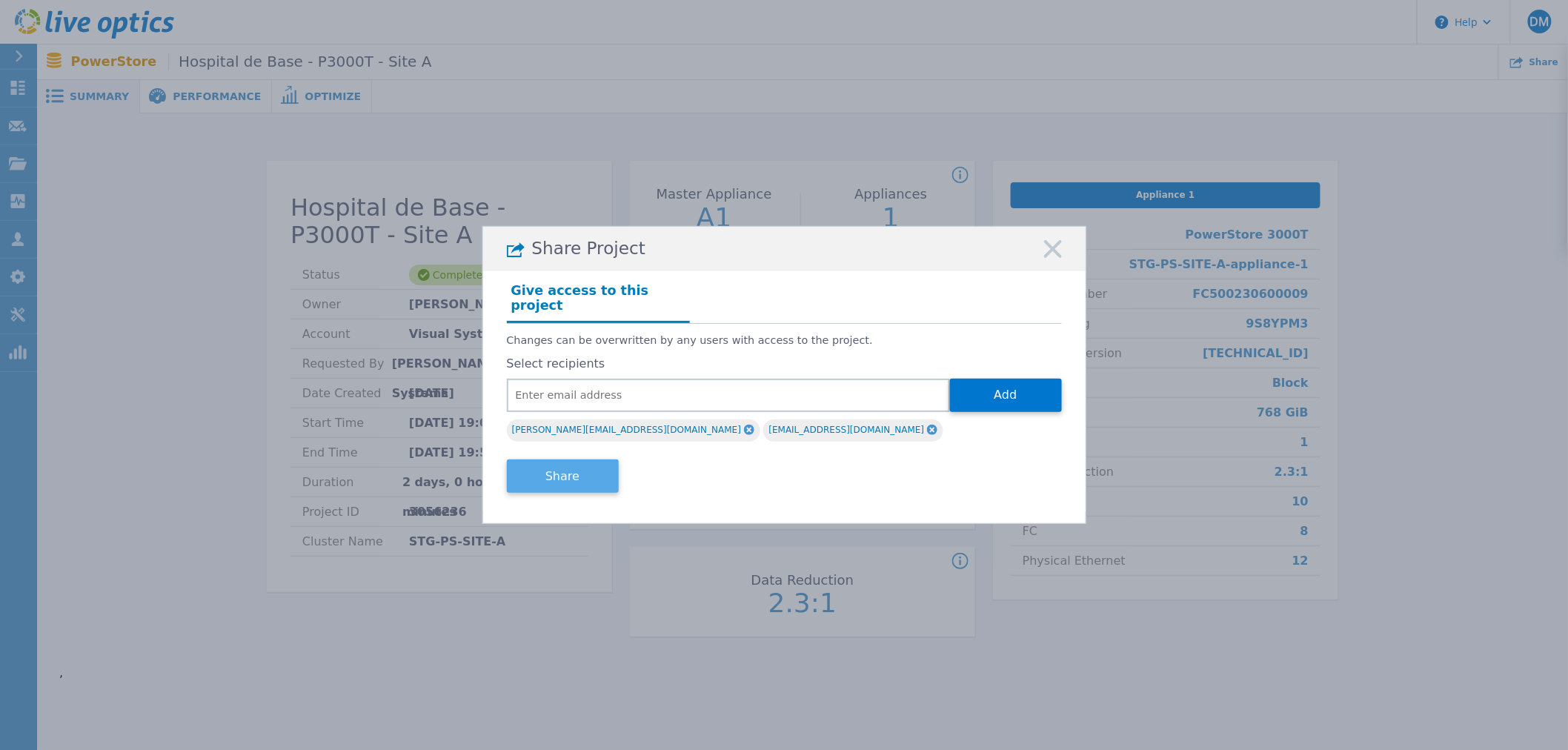
click at [590, 462] on button "Share" at bounding box center [562, 476] width 112 height 34
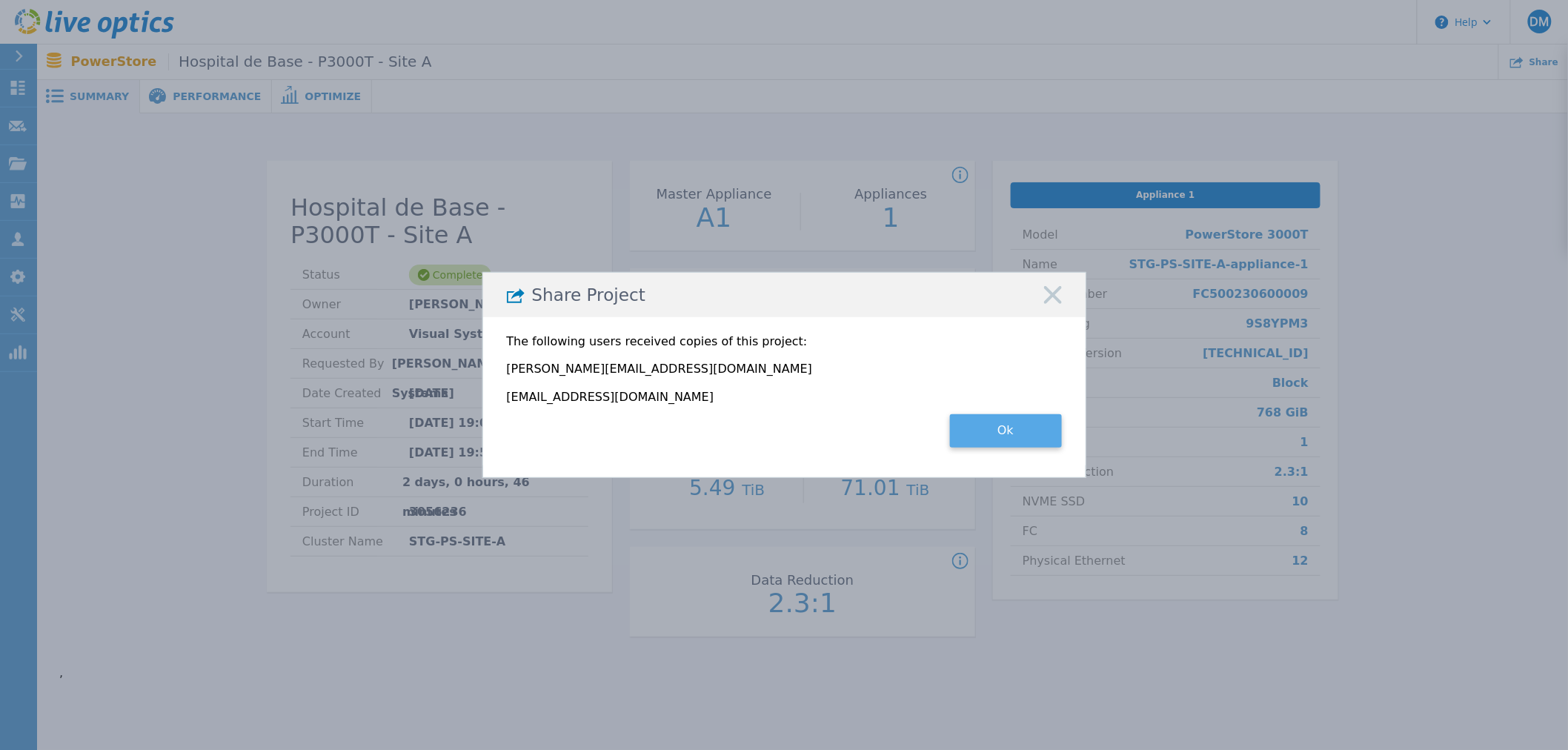
click at [1025, 431] on button "Ok" at bounding box center [1006, 432] width 112 height 34
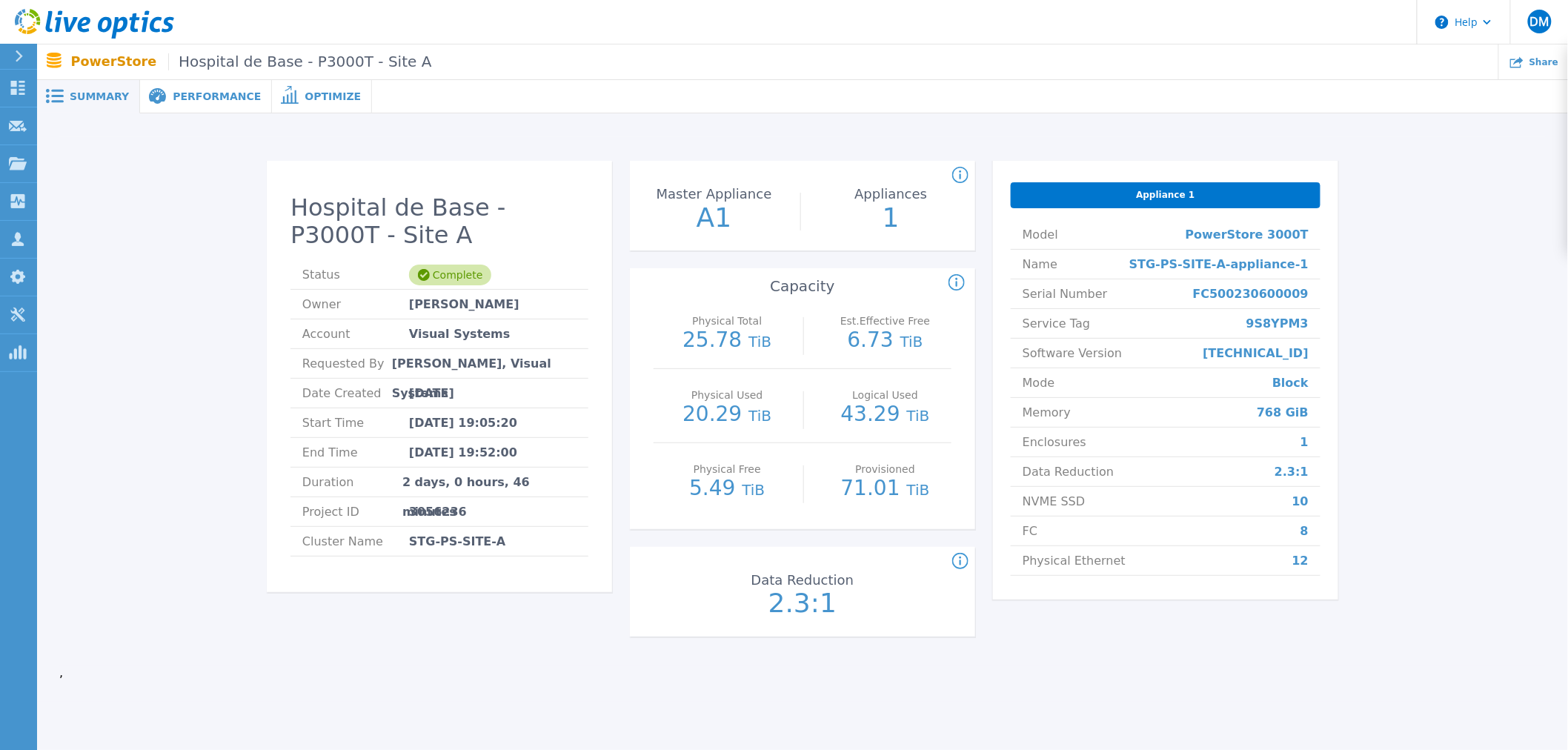
click at [169, 25] on icon at bounding box center [168, 25] width 13 height 16
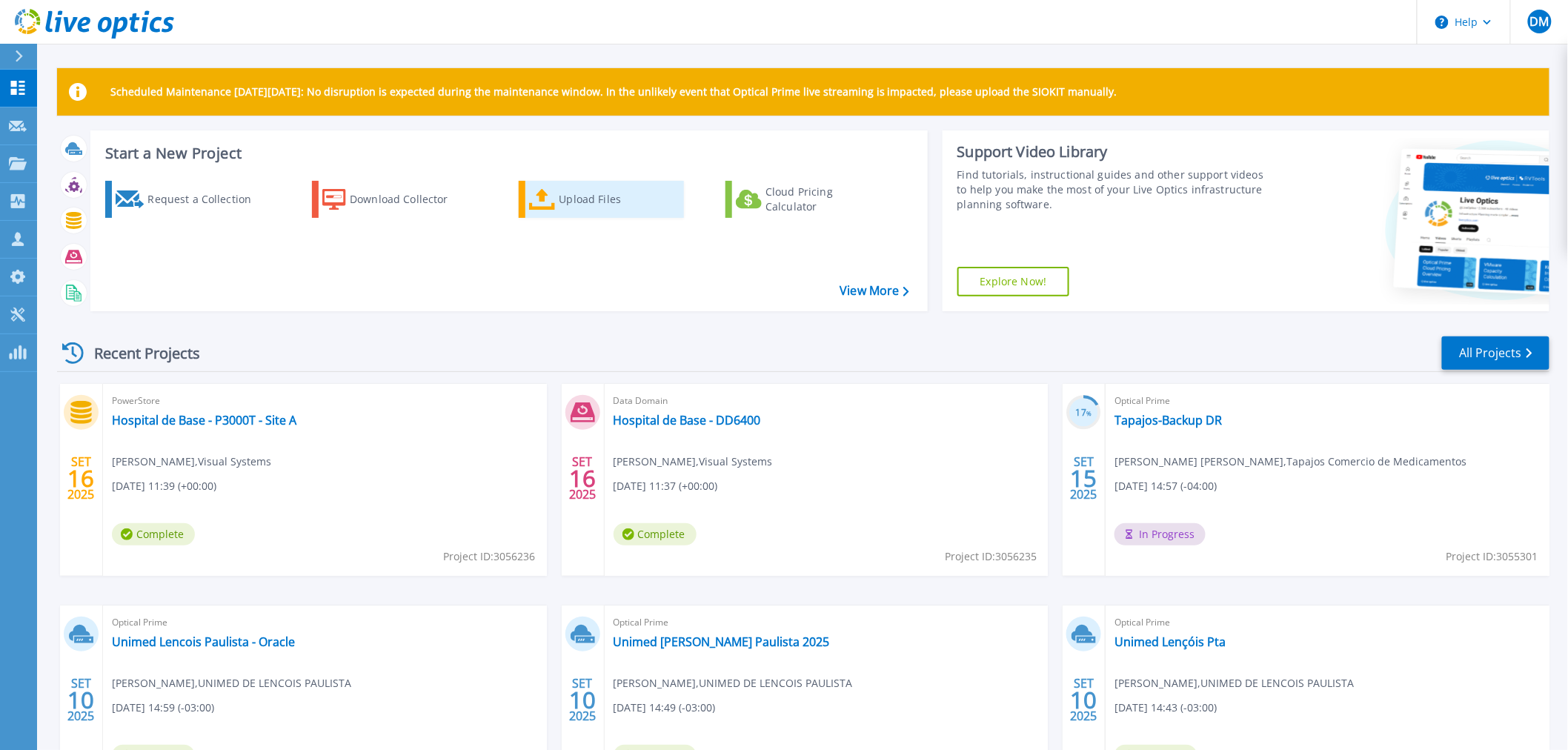
click at [576, 204] on div "Upload Files" at bounding box center [619, 199] width 119 height 30
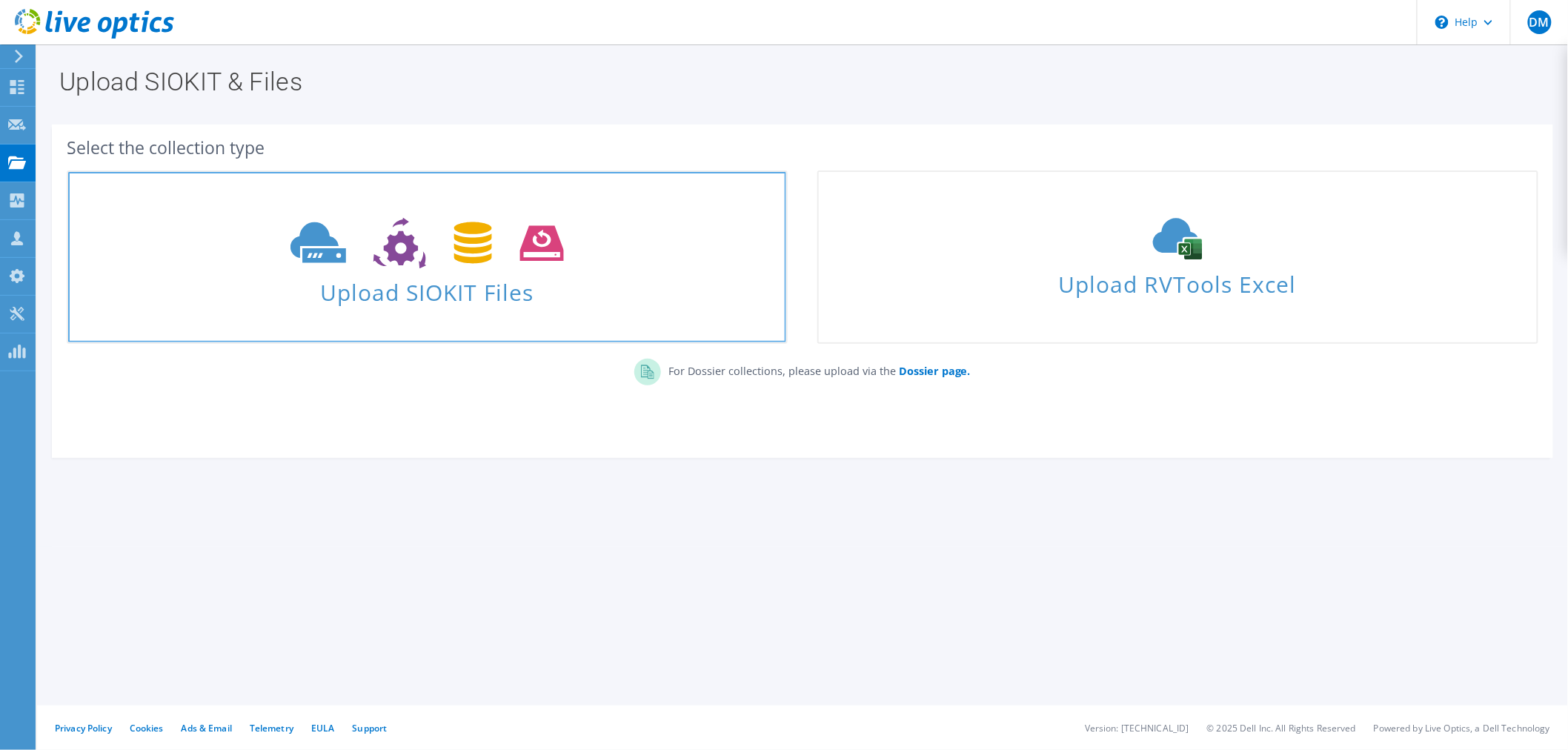
click at [500, 281] on span "Upload SIOKIT Files" at bounding box center [427, 288] width 718 height 32
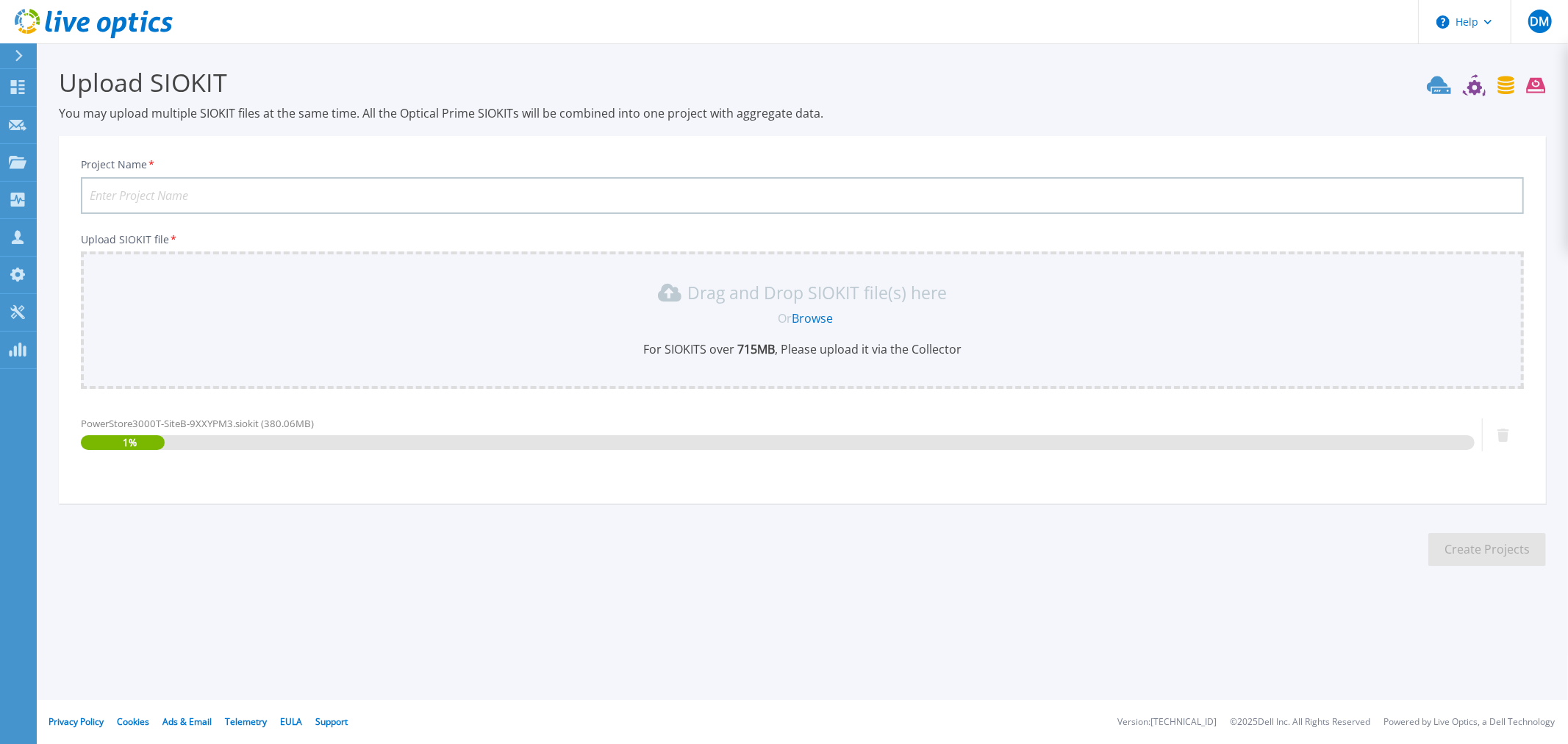
click at [180, 189] on input "Project Name *" at bounding box center [802, 195] width 1443 height 36
click at [321, 197] on input "Hospital de Base - P3000T - Site A" at bounding box center [802, 195] width 1443 height 36
type input "Hospital de Base - P3000T - Site B"
click at [1074, 607] on div "Upload SIOKIT You may upload multiple SIOKIT files at the same time. All the Op…" at bounding box center [784, 328] width 1568 height 656
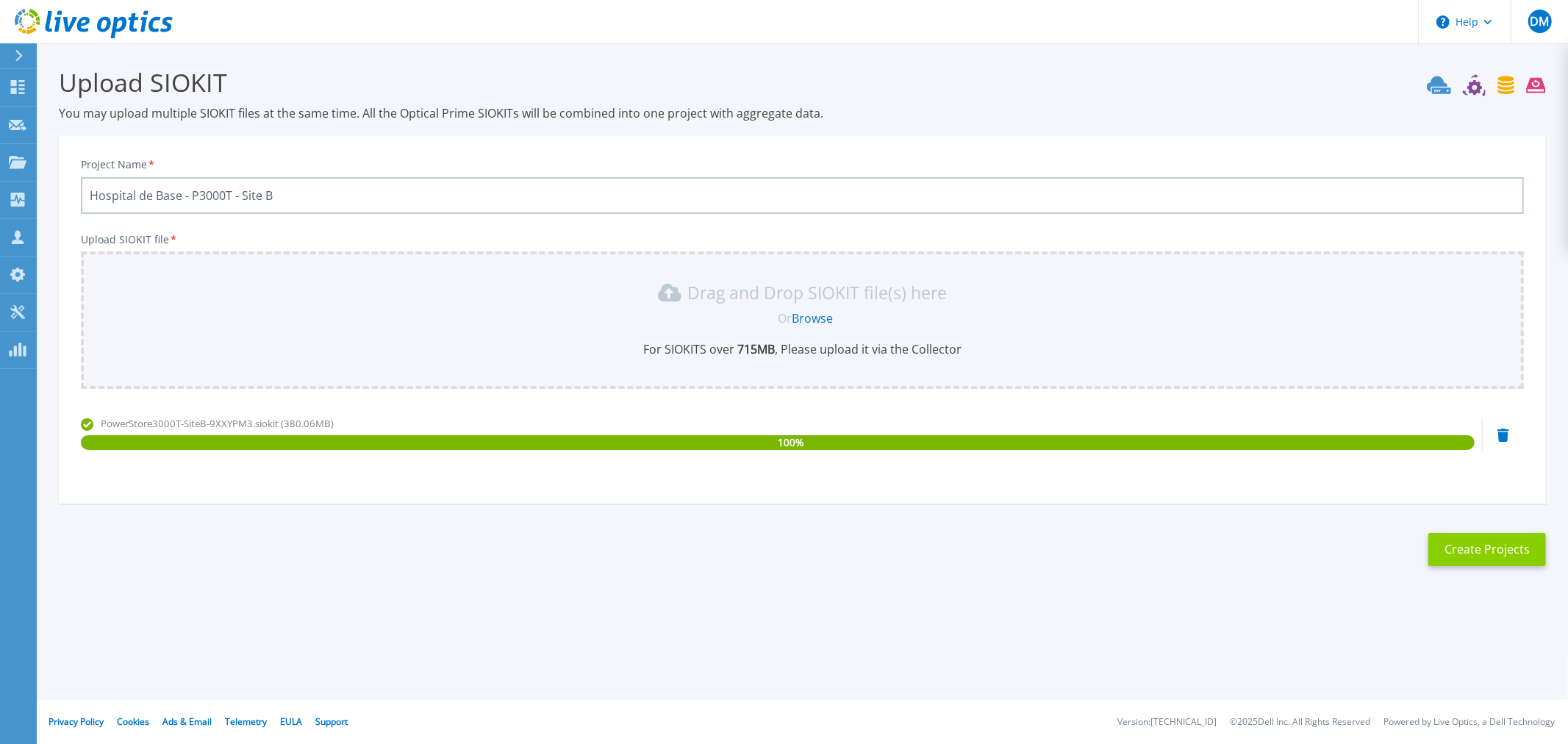
click at [1476, 550] on button "Create Projects" at bounding box center [1487, 550] width 118 height 33
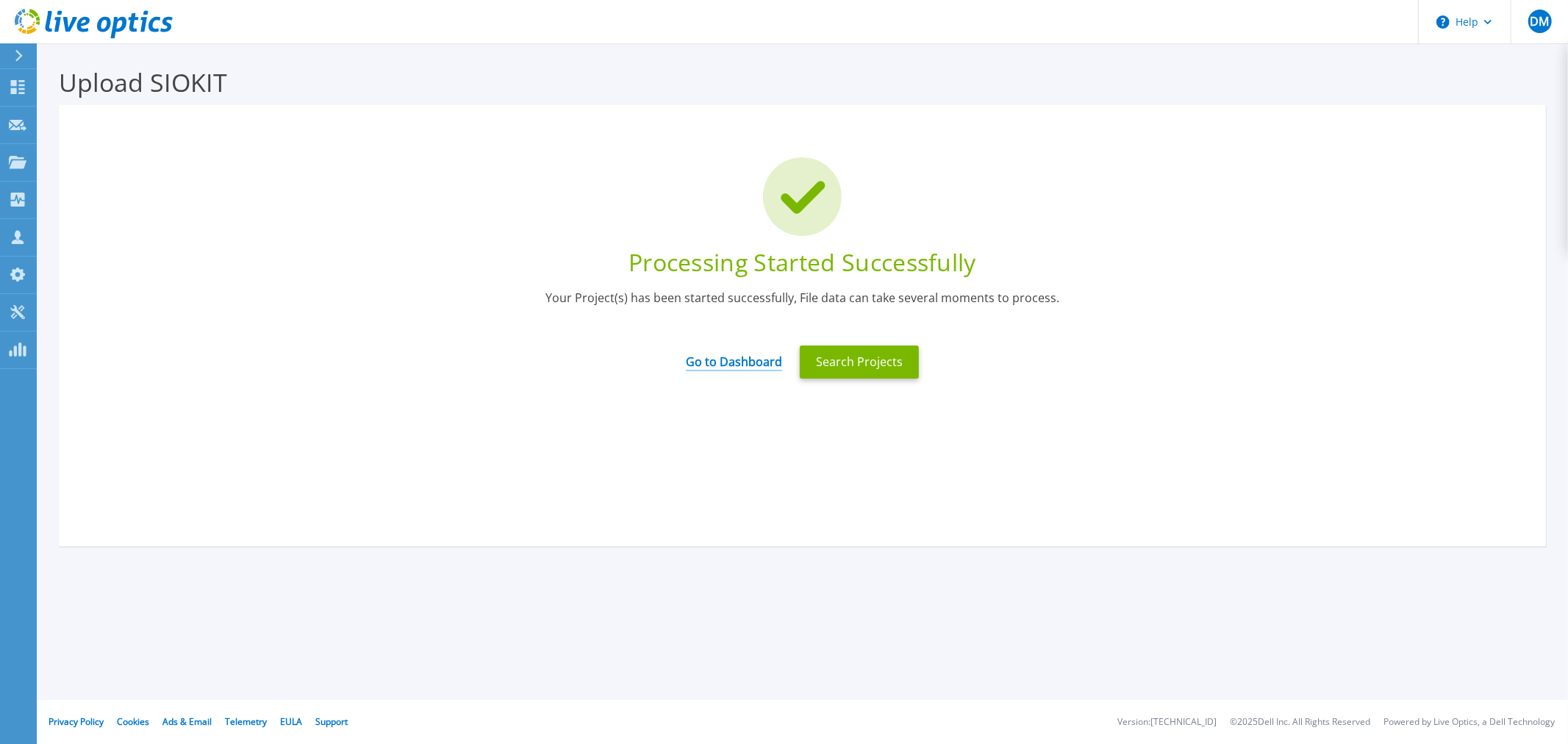
click at [731, 362] on link "Go to Dashboard" at bounding box center [734, 356] width 96 height 29
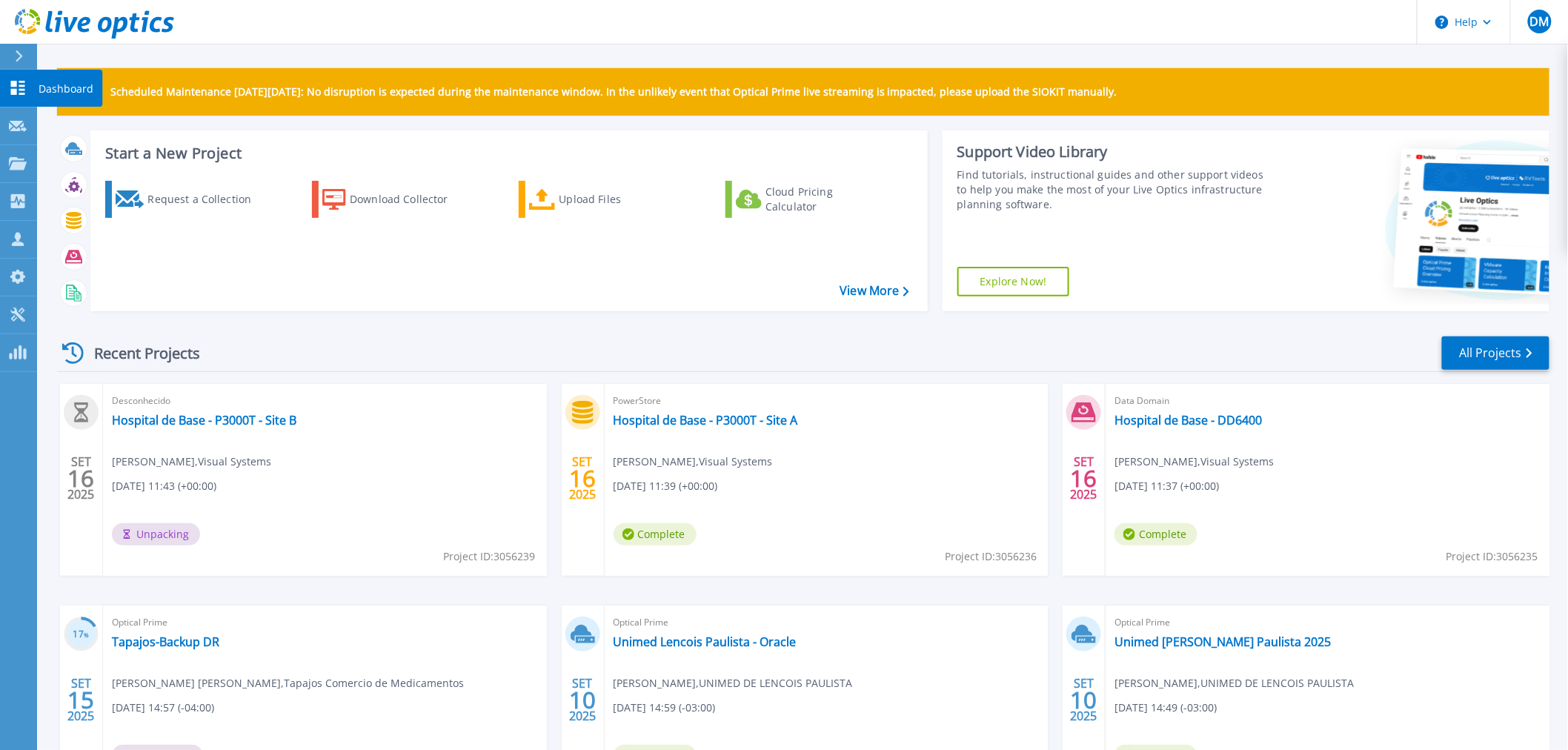
click at [22, 83] on icon at bounding box center [18, 87] width 18 height 14
click at [232, 413] on link "Hospital de Base - P3000T - Site B" at bounding box center [204, 420] width 184 height 15
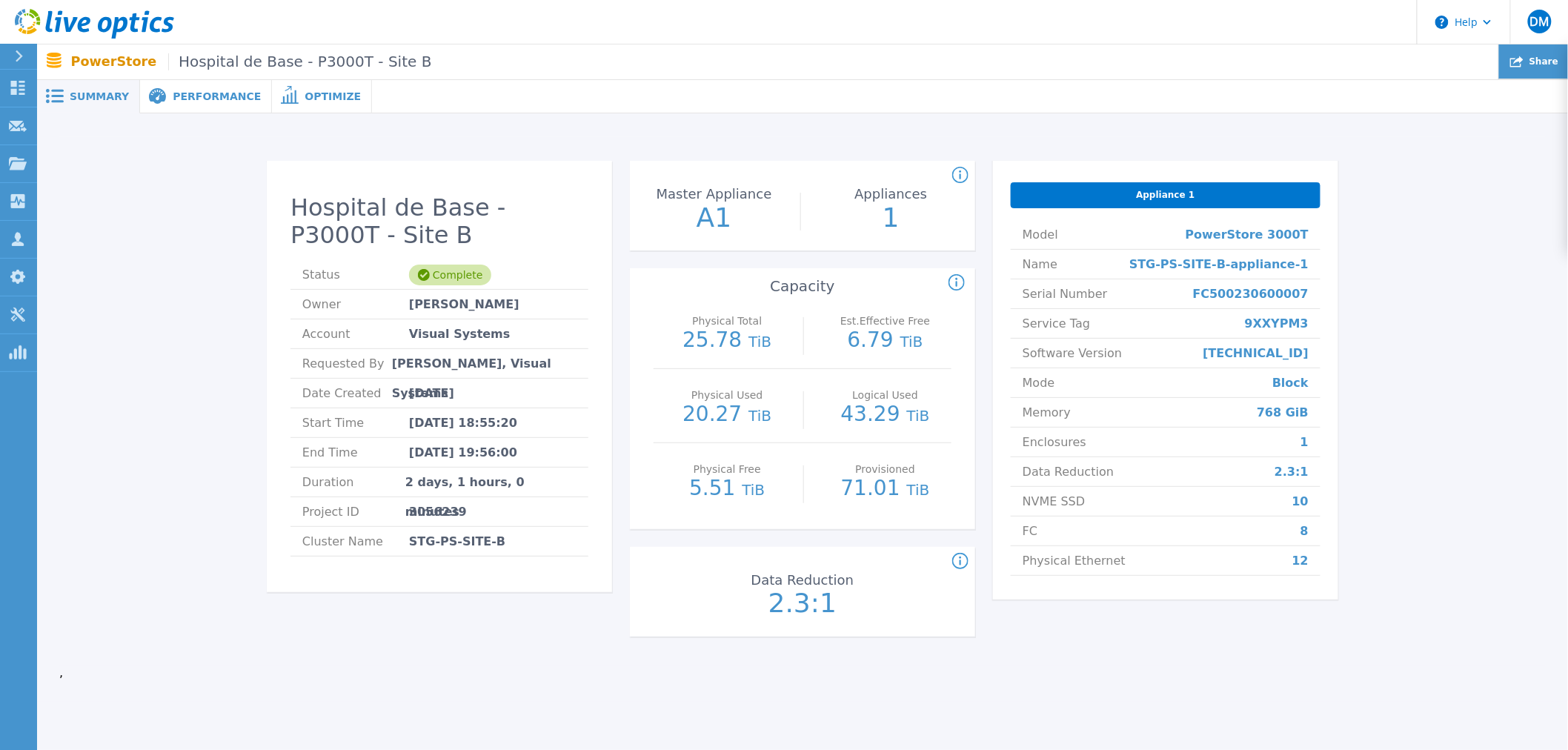
click at [1536, 49] on div "Share" at bounding box center [1534, 62] width 69 height 35
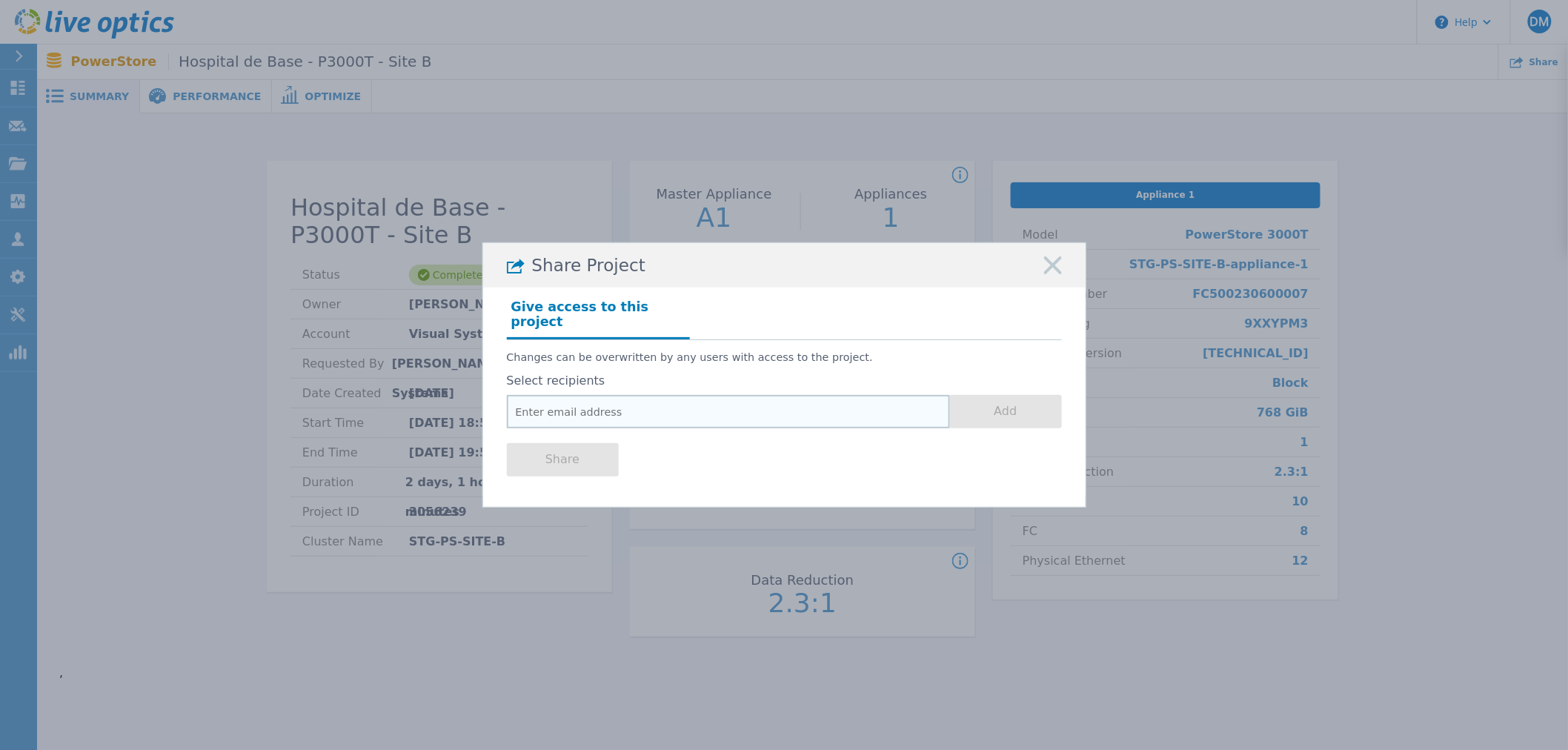
click at [533, 398] on input "email" at bounding box center [728, 412] width 443 height 34
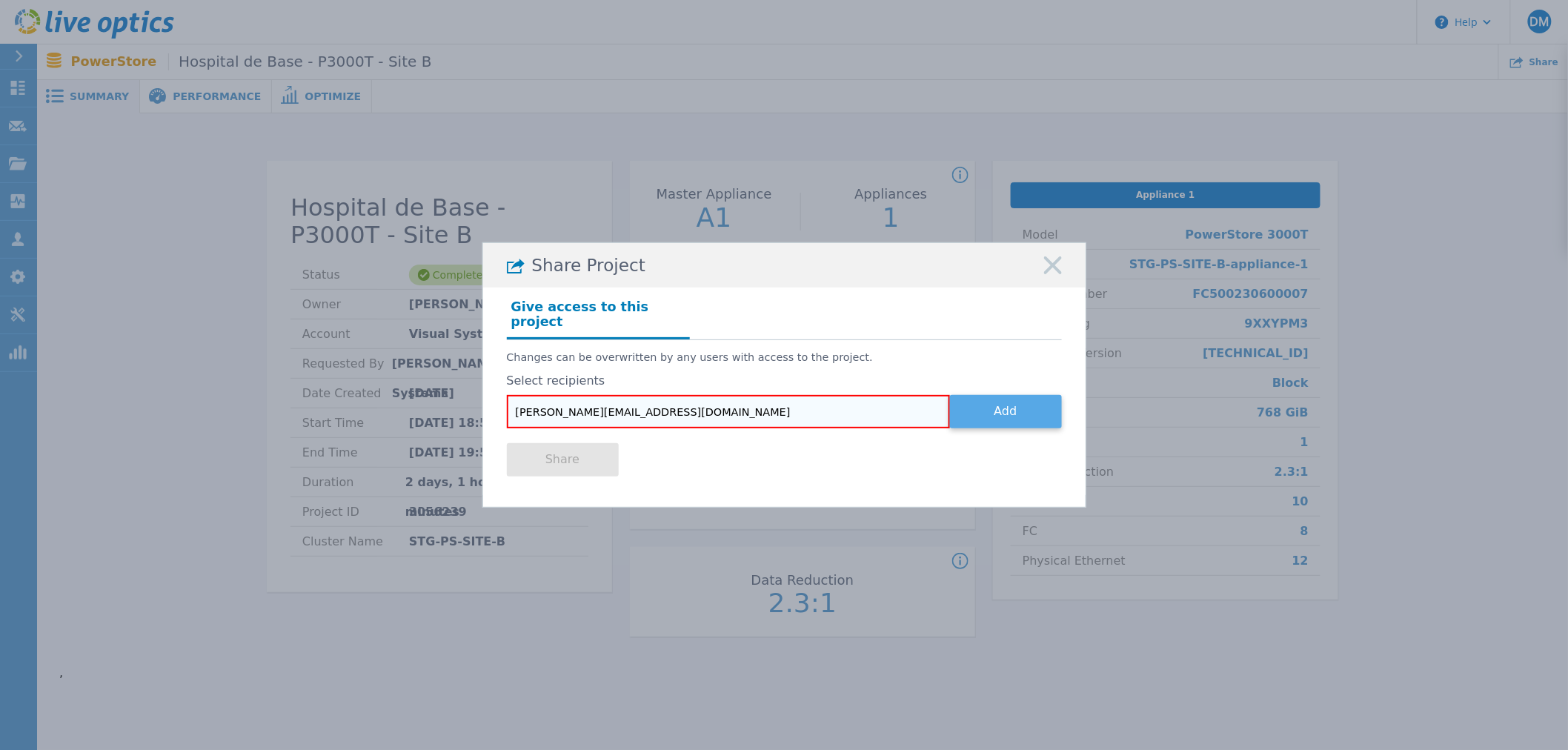
type input "guilherme.correa@visualsystems.com.br"
click at [995, 410] on button "Add" at bounding box center [1006, 412] width 112 height 34
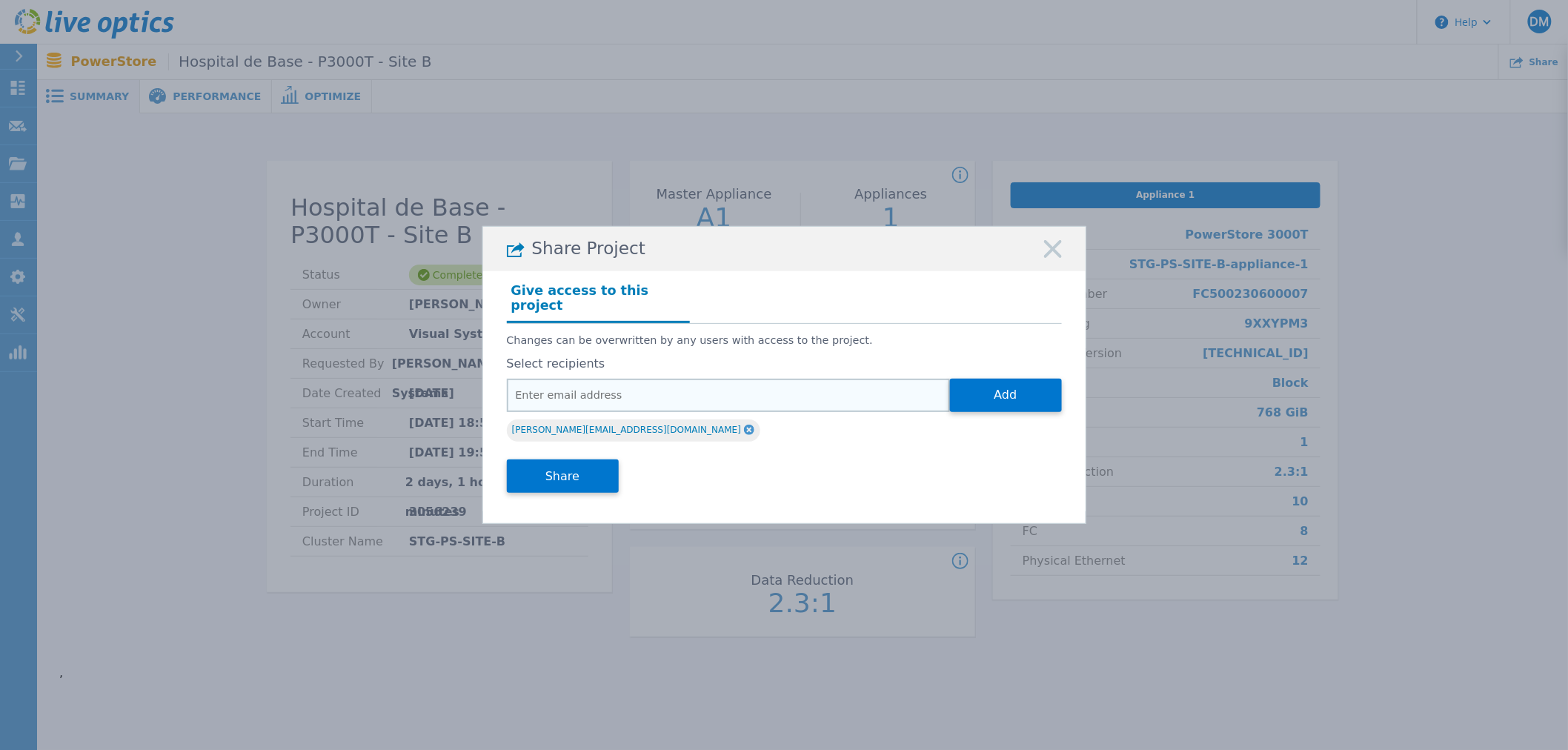
drag, startPoint x: 680, startPoint y: 390, endPoint x: 745, endPoint y: 384, distance: 65.3
click at [680, 390] on input "email" at bounding box center [728, 396] width 443 height 34
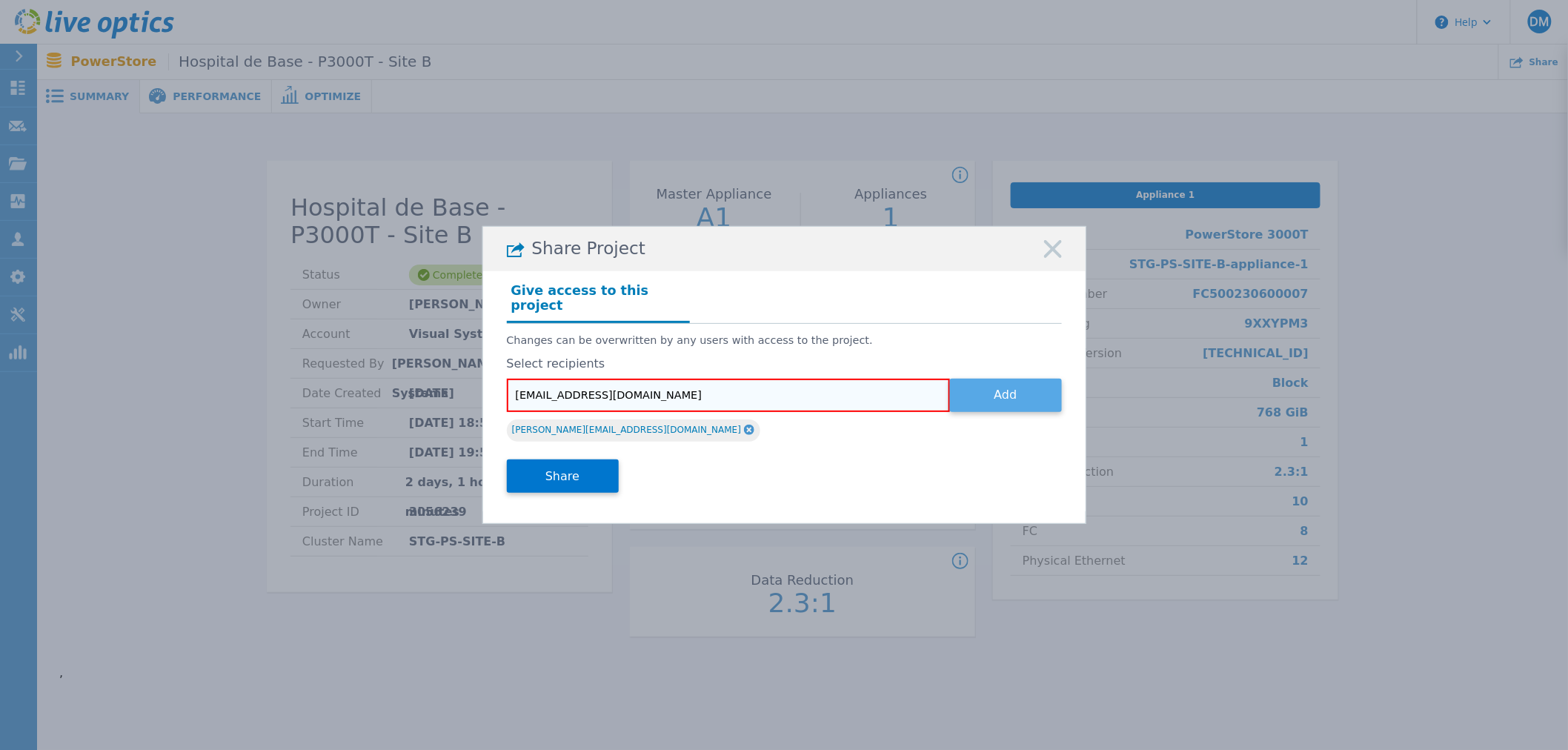
type input "marcos@visualsystems.com.br"
click at [973, 386] on button "Add" at bounding box center [1006, 396] width 112 height 34
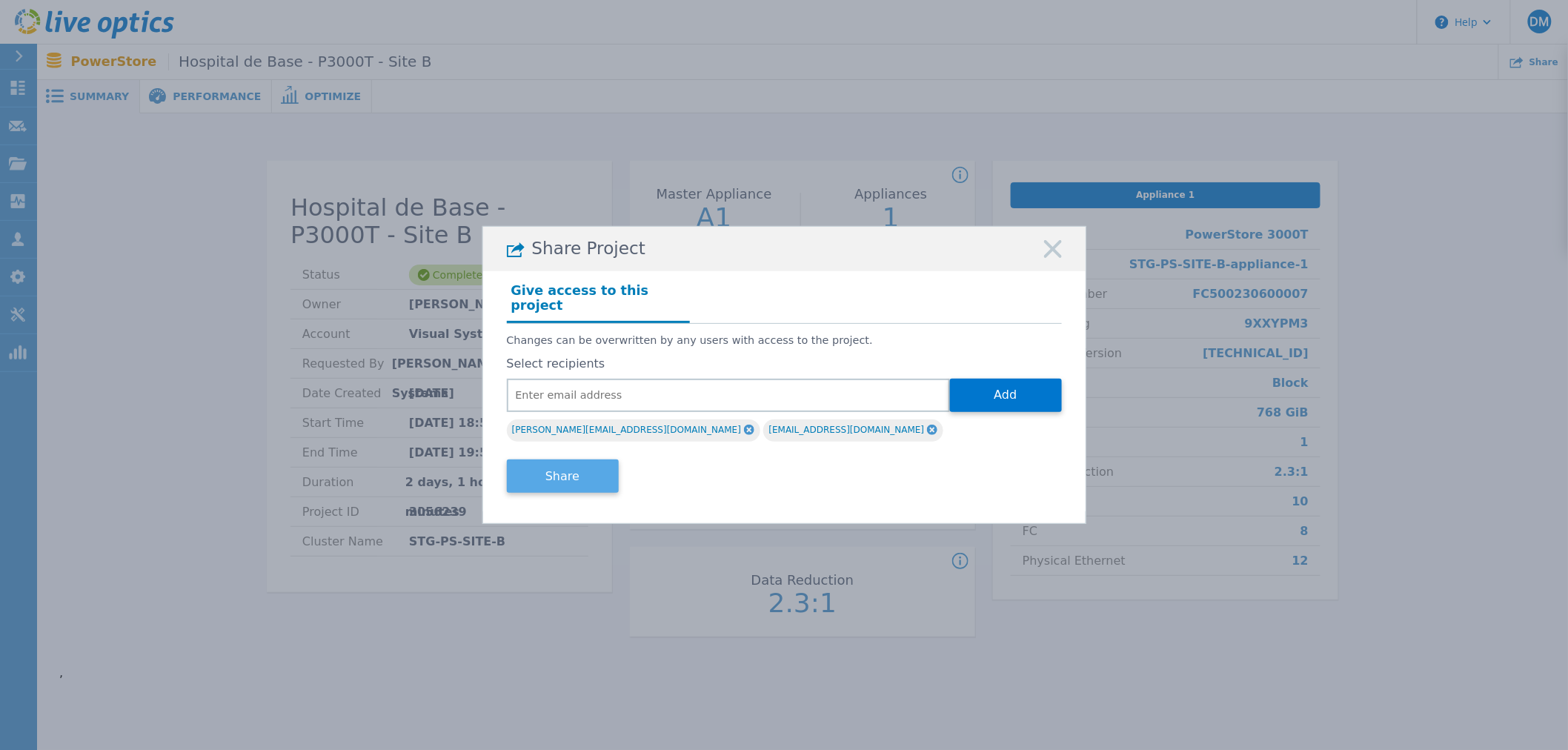
click at [581, 468] on button "Share" at bounding box center [562, 476] width 112 height 34
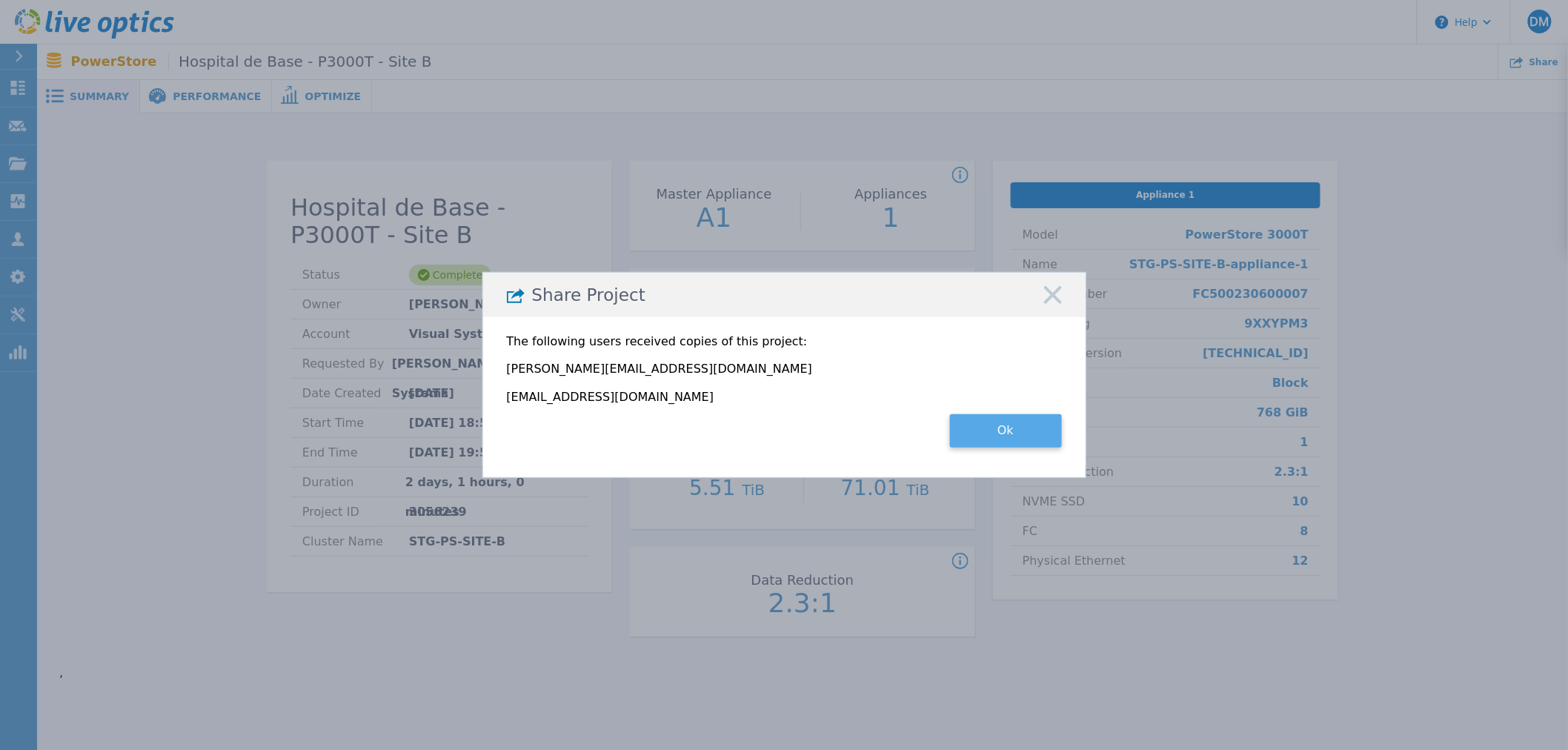
click at [1028, 421] on button "Ok" at bounding box center [1006, 432] width 112 height 34
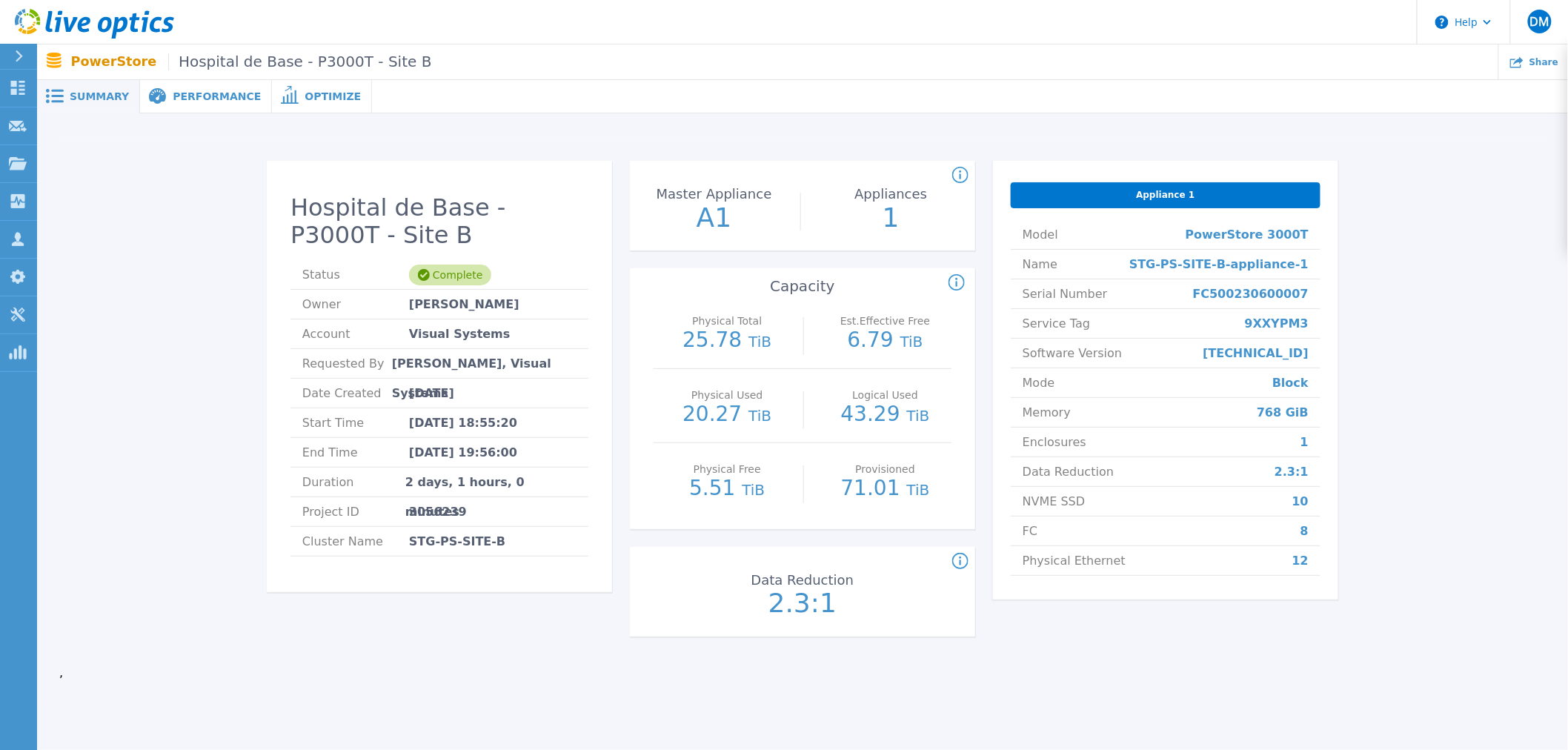
click at [113, 28] on icon at bounding box center [119, 28] width 16 height 22
